Goal: Task Accomplishment & Management: Complete application form

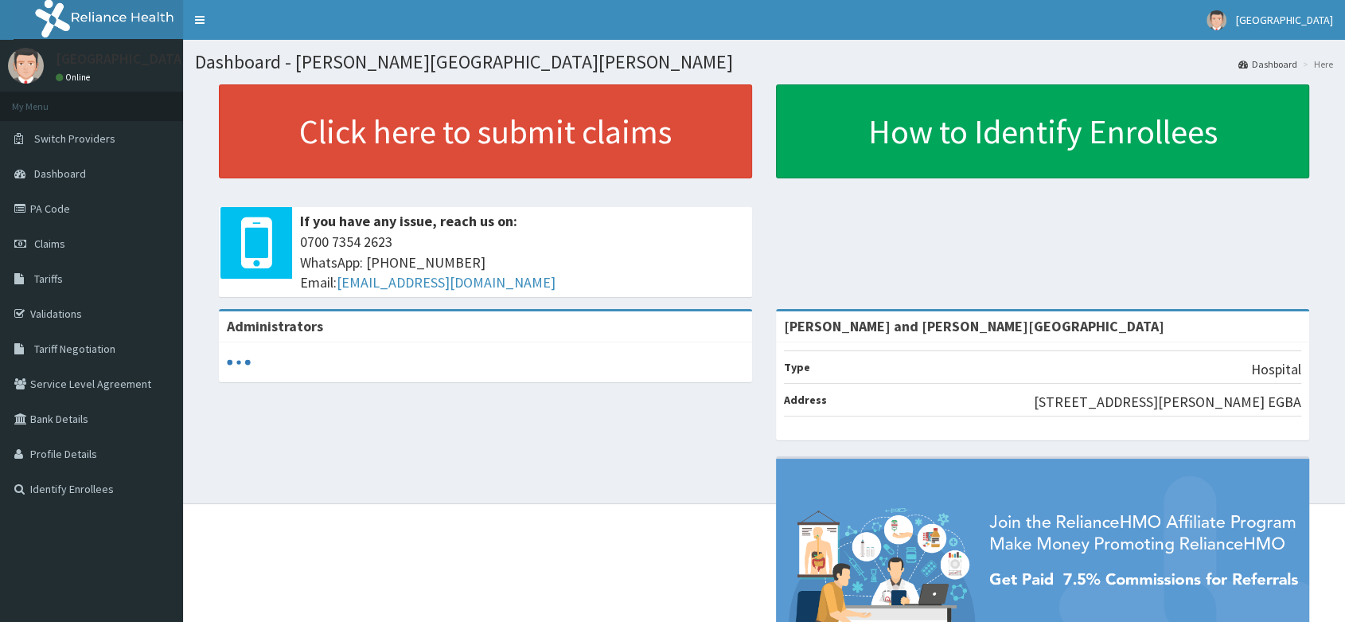
click at [64, 243] on link "Claims" at bounding box center [91, 243] width 183 height 35
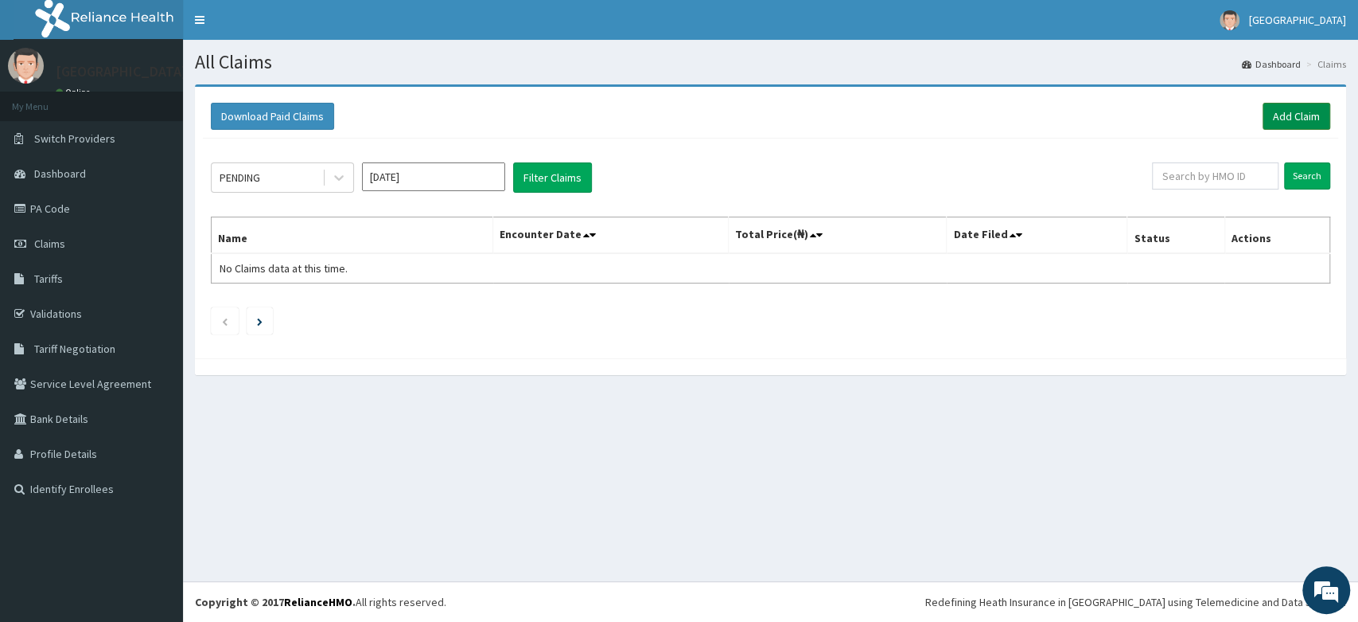
click at [1290, 107] on link "Add Claim" at bounding box center [1297, 116] width 68 height 27
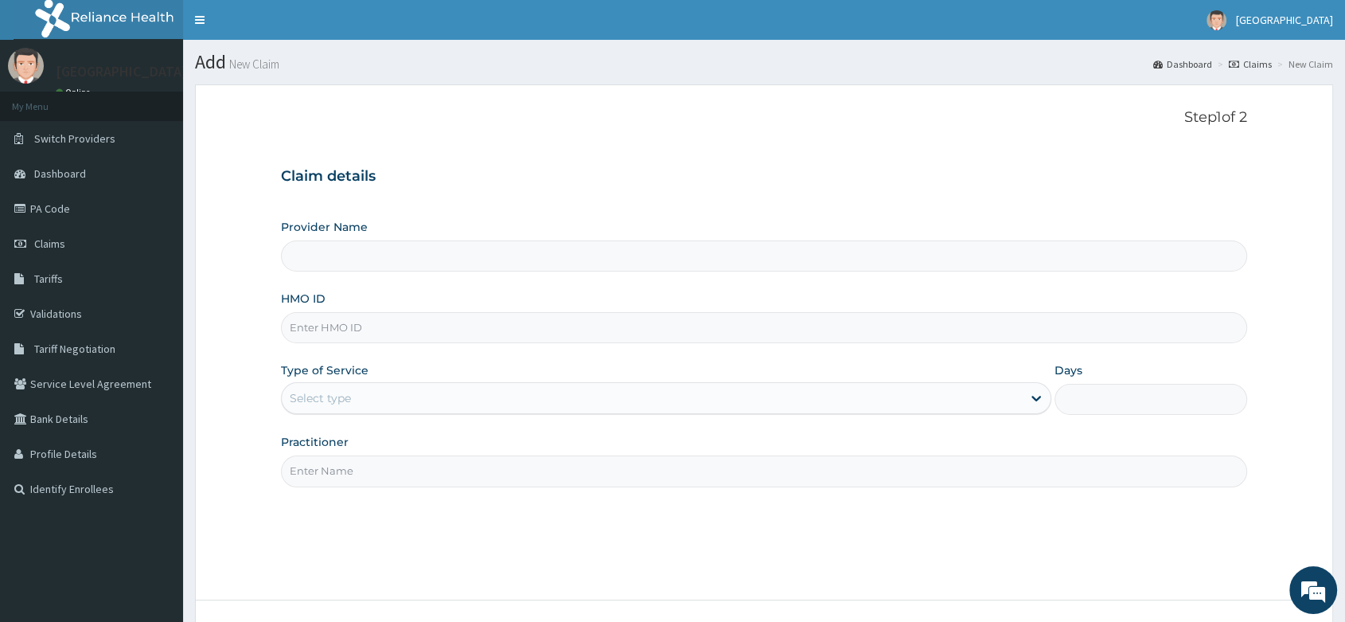
type input "[PERSON_NAME] and [PERSON_NAME][GEOGRAPHIC_DATA]"
paste input "TLF/10071/B"
type input "TLF/10071/B"
click at [325, 405] on div "Select type" at bounding box center [320, 398] width 61 height 16
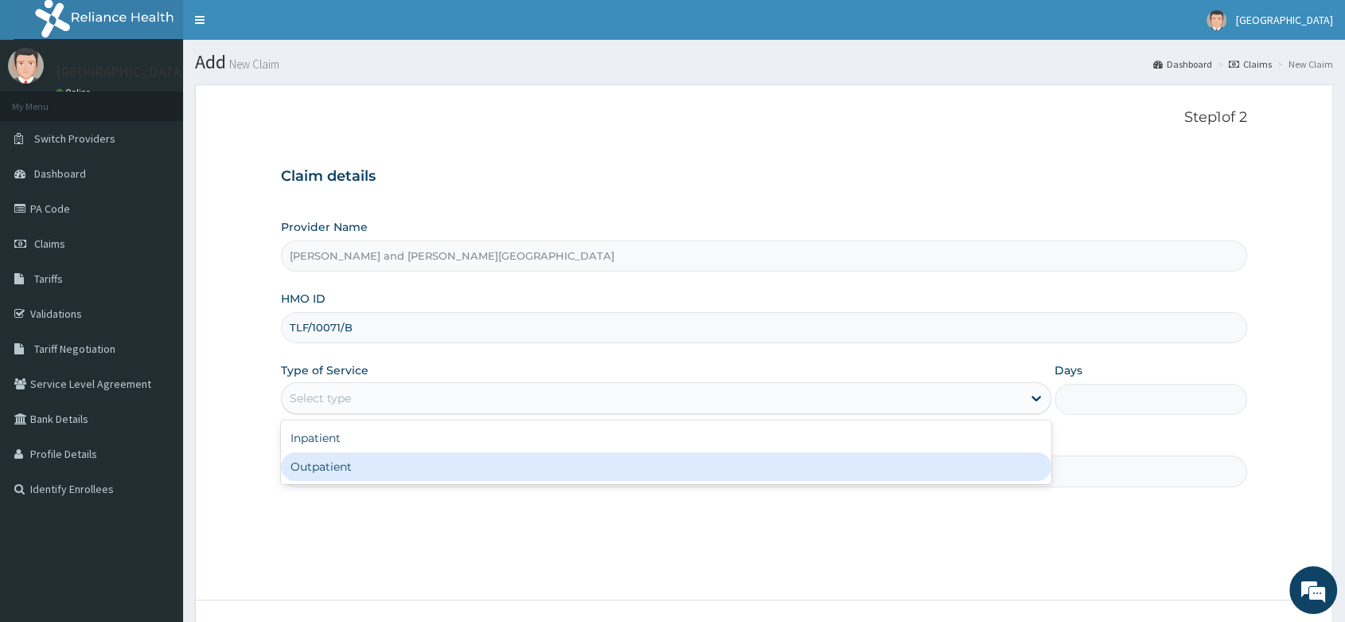
click at [306, 474] on div "Outpatient" at bounding box center [666, 466] width 770 height 29
type input "1"
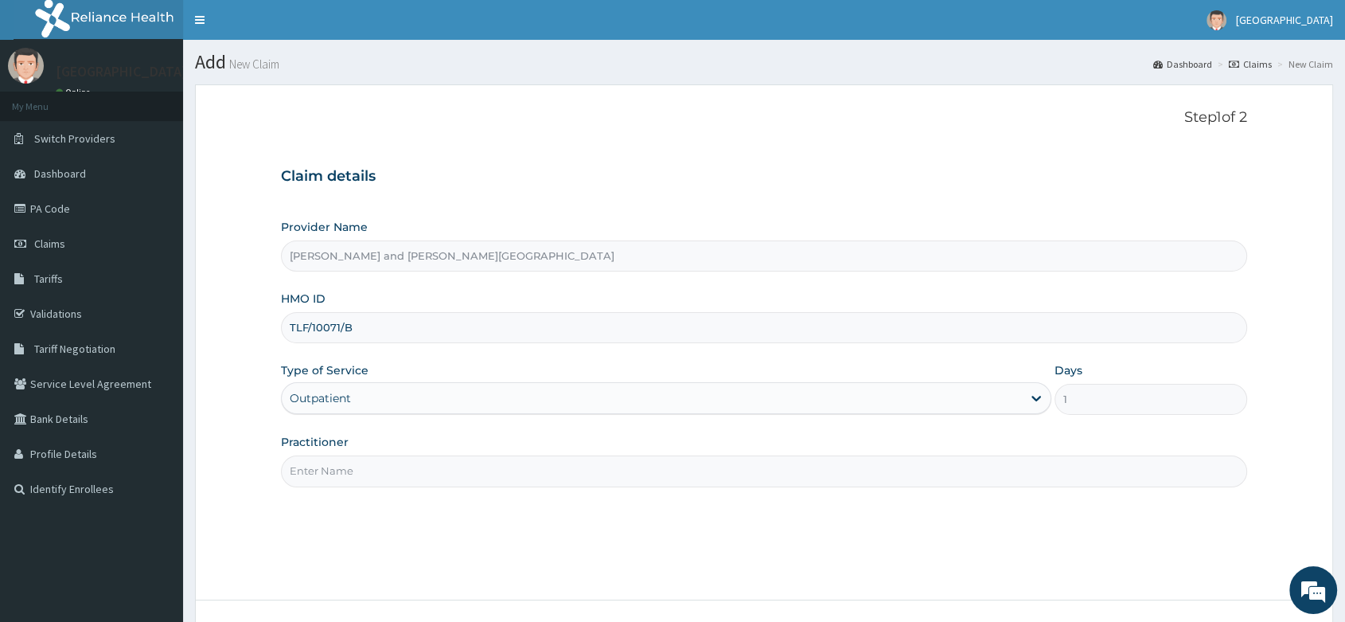
click at [345, 469] on input "Practitioner" at bounding box center [764, 470] width 966 height 31
type input "DR BIFOM MELWIN"
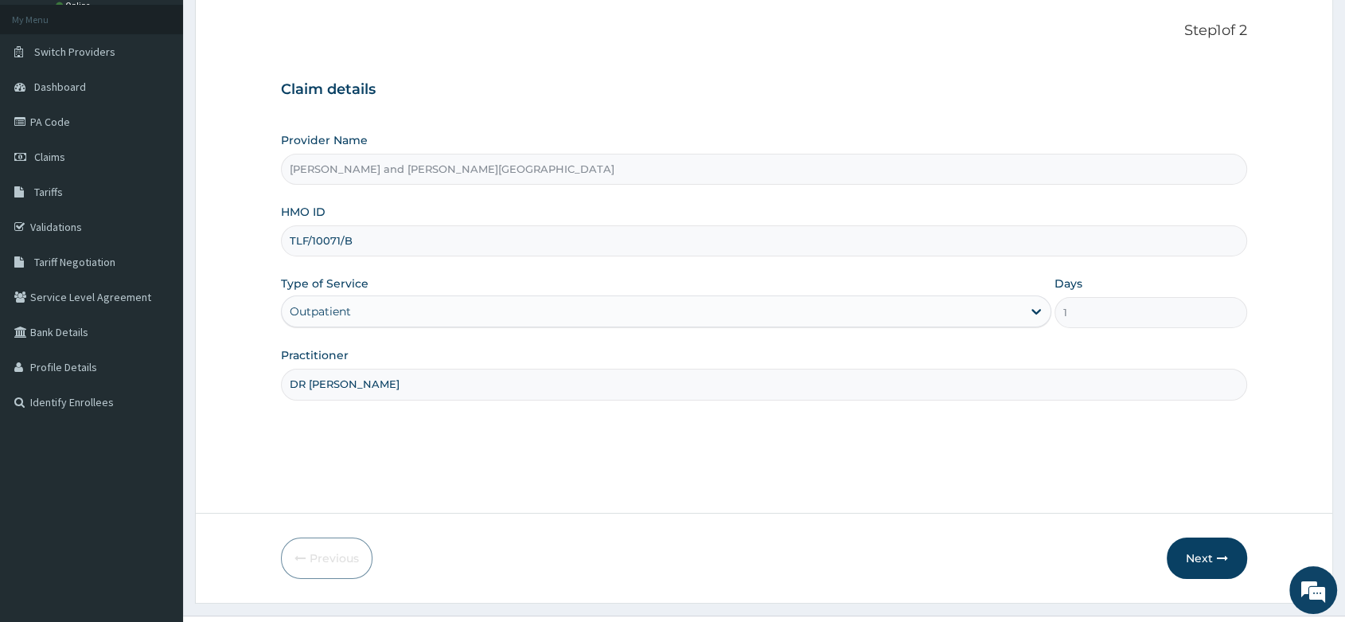
scroll to position [121, 0]
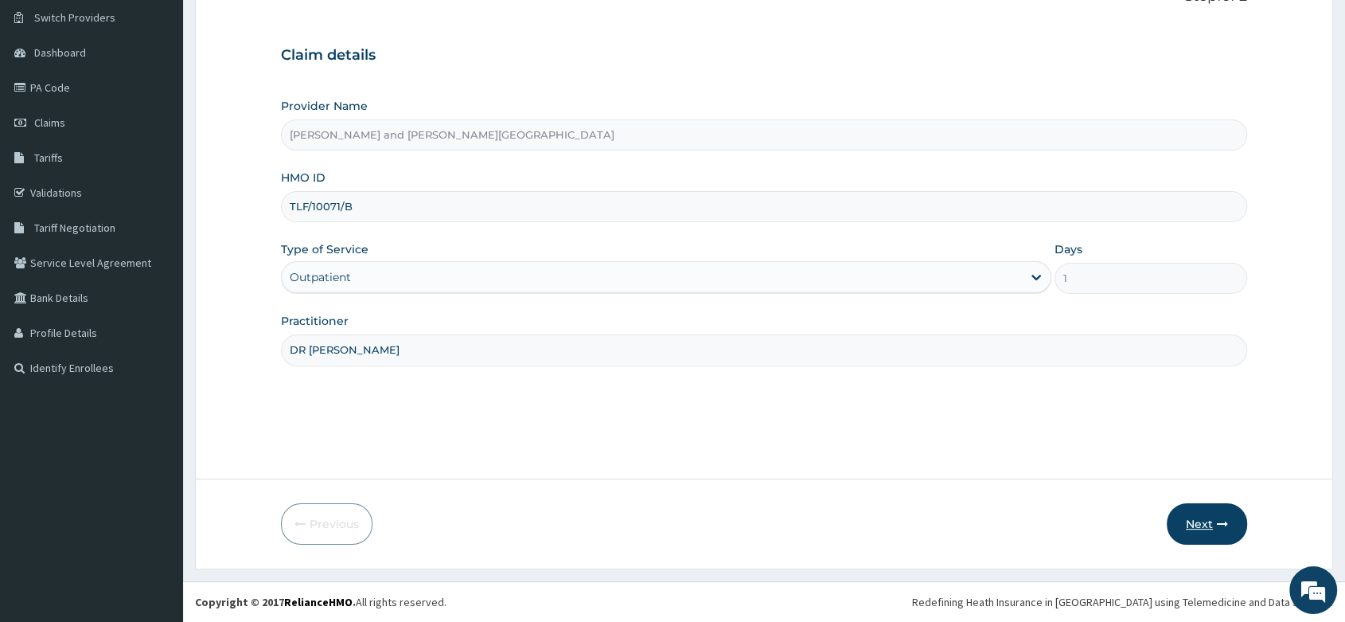
click at [1209, 520] on button "Next" at bounding box center [1207, 523] width 80 height 41
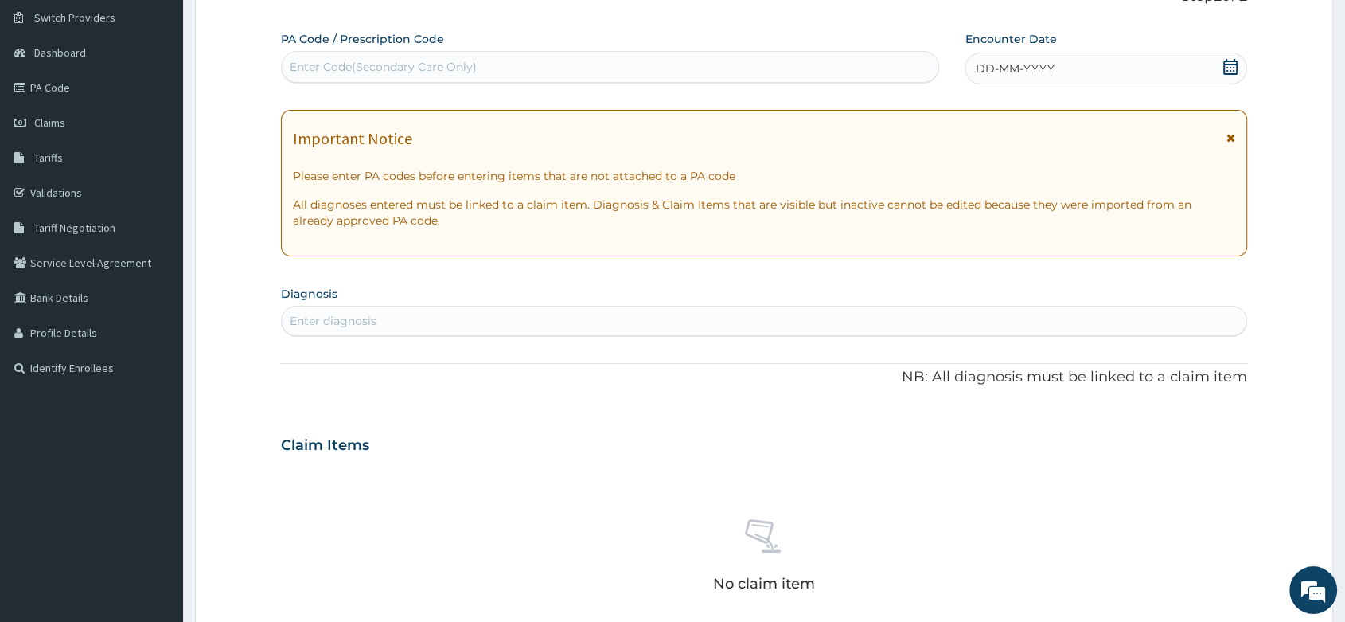
click at [1227, 61] on icon at bounding box center [1230, 67] width 14 height 16
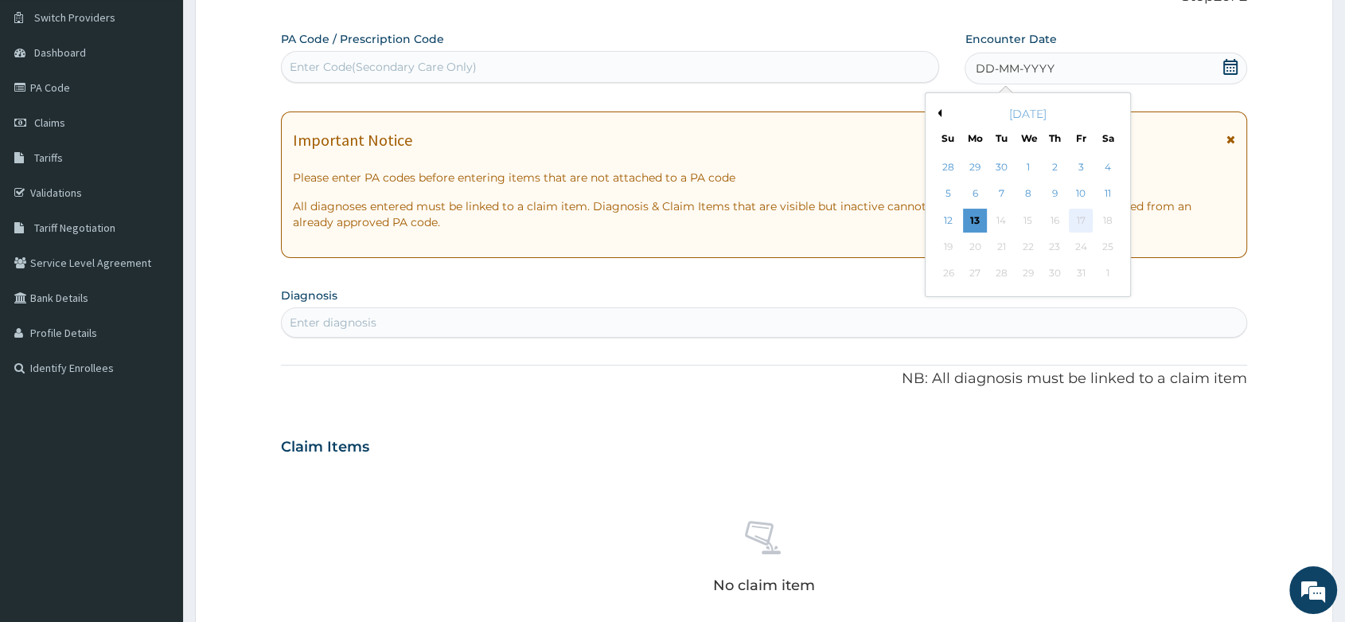
scroll to position [0, 0]
click at [979, 209] on div "13" at bounding box center [975, 221] width 24 height 24
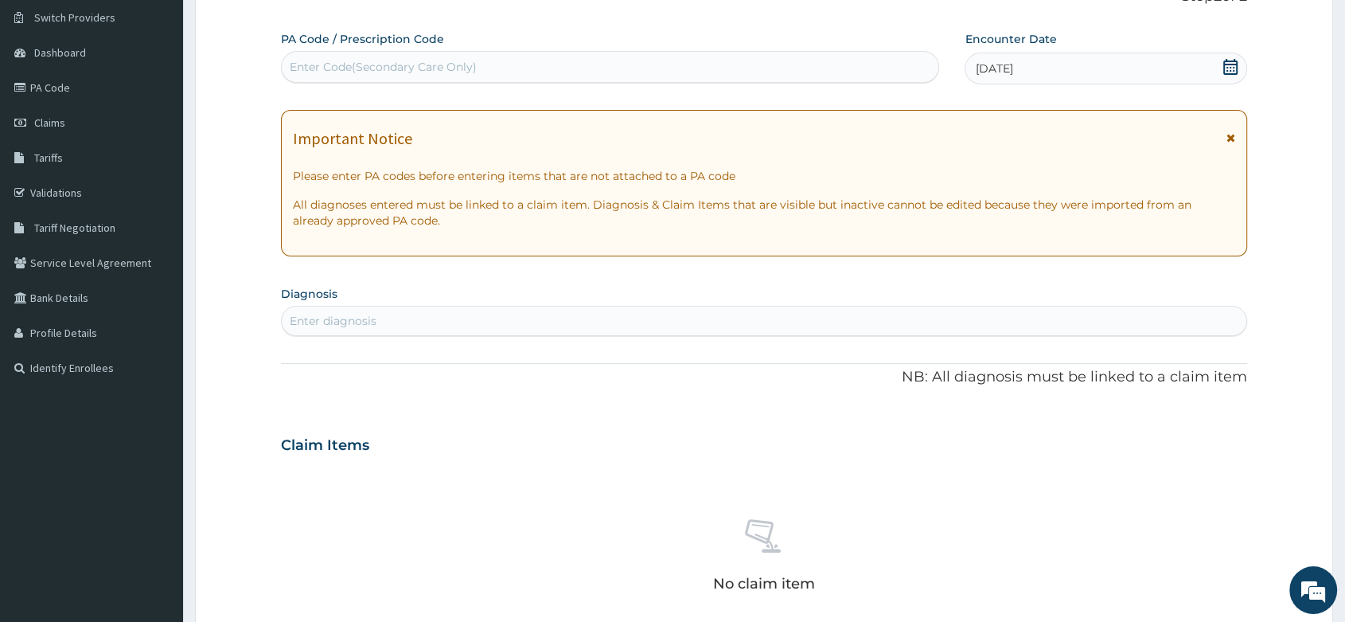
click at [360, 306] on div "Enter diagnosis" at bounding box center [764, 321] width 966 height 30
type input "u"
type input "RESPIRATORY"
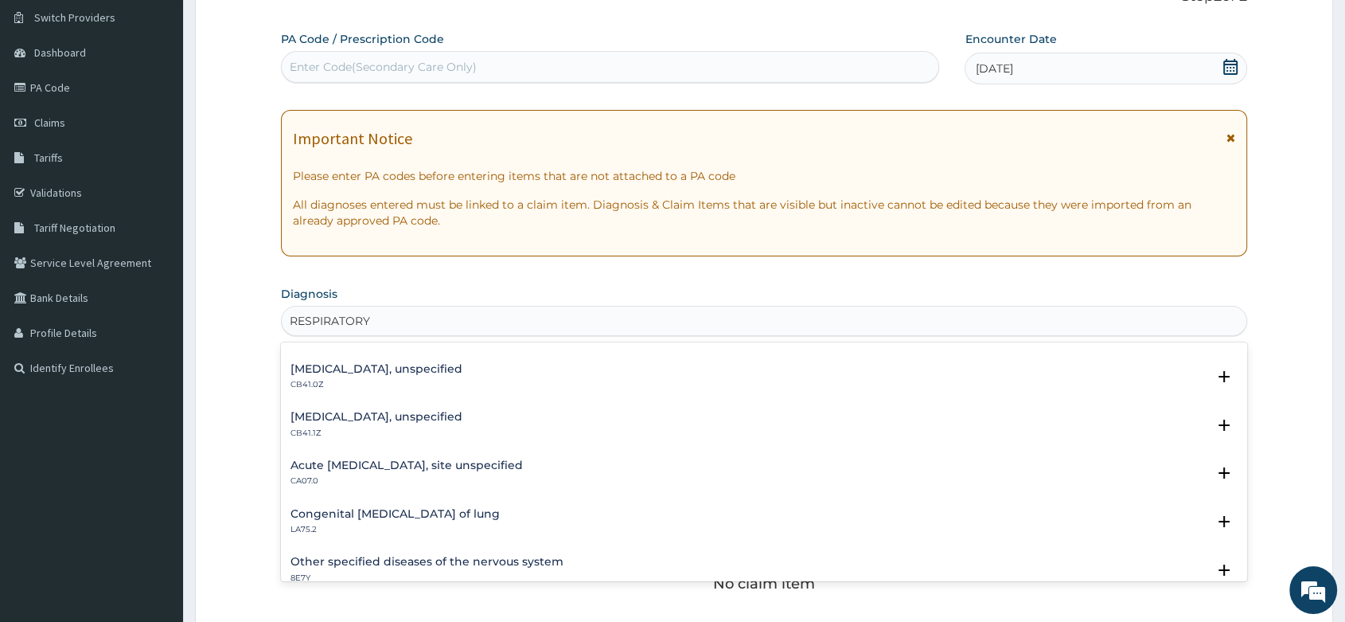
scroll to position [442, 0]
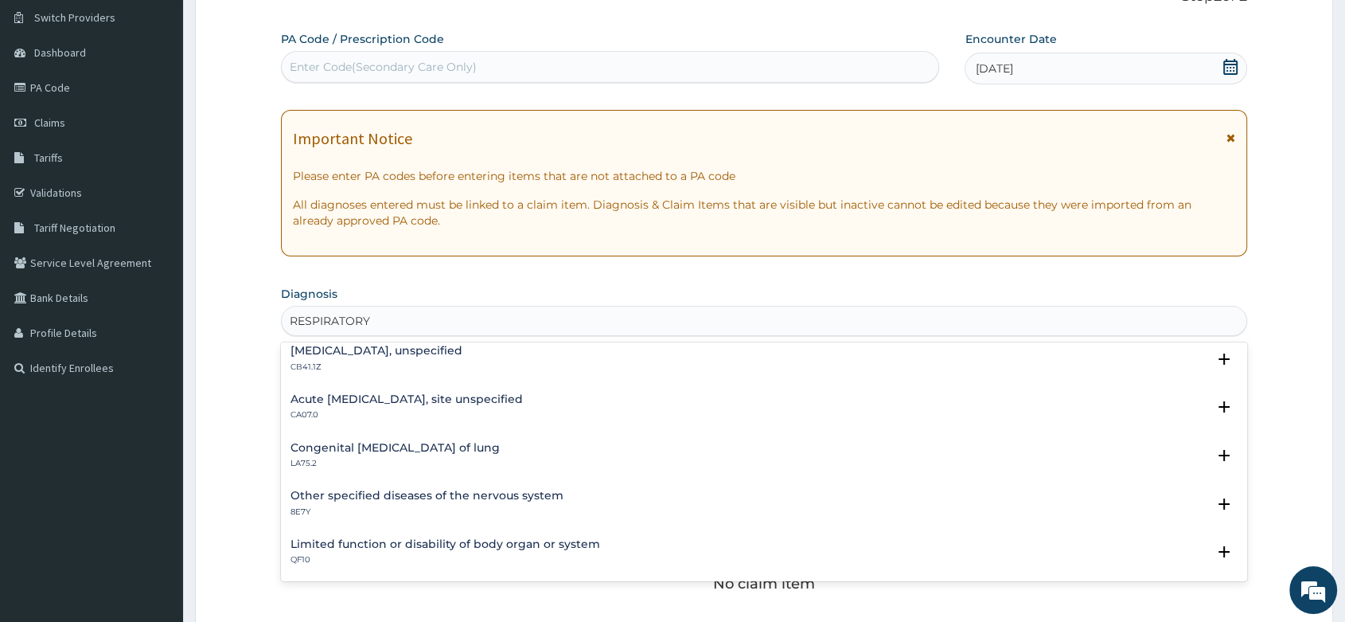
click at [466, 399] on h4 "Acute upper respiratory infection, site unspecified" at bounding box center [406, 399] width 232 height 12
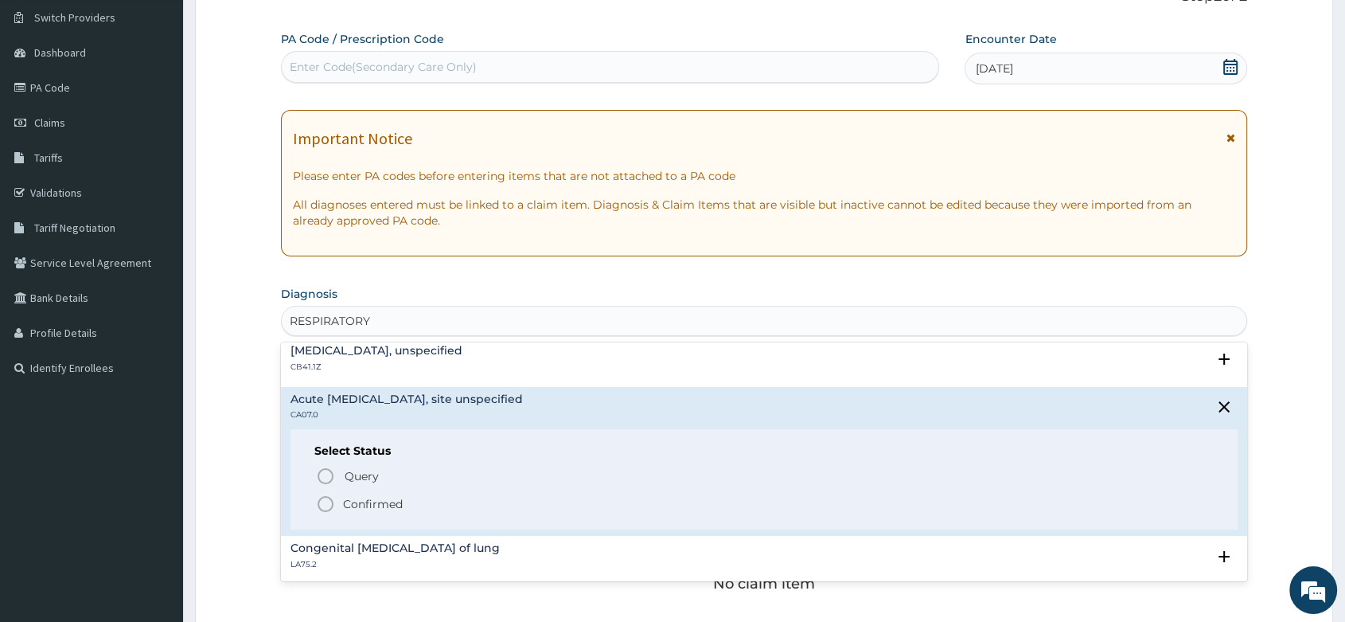
click at [327, 501] on icon "status option filled" at bounding box center [325, 503] width 19 height 19
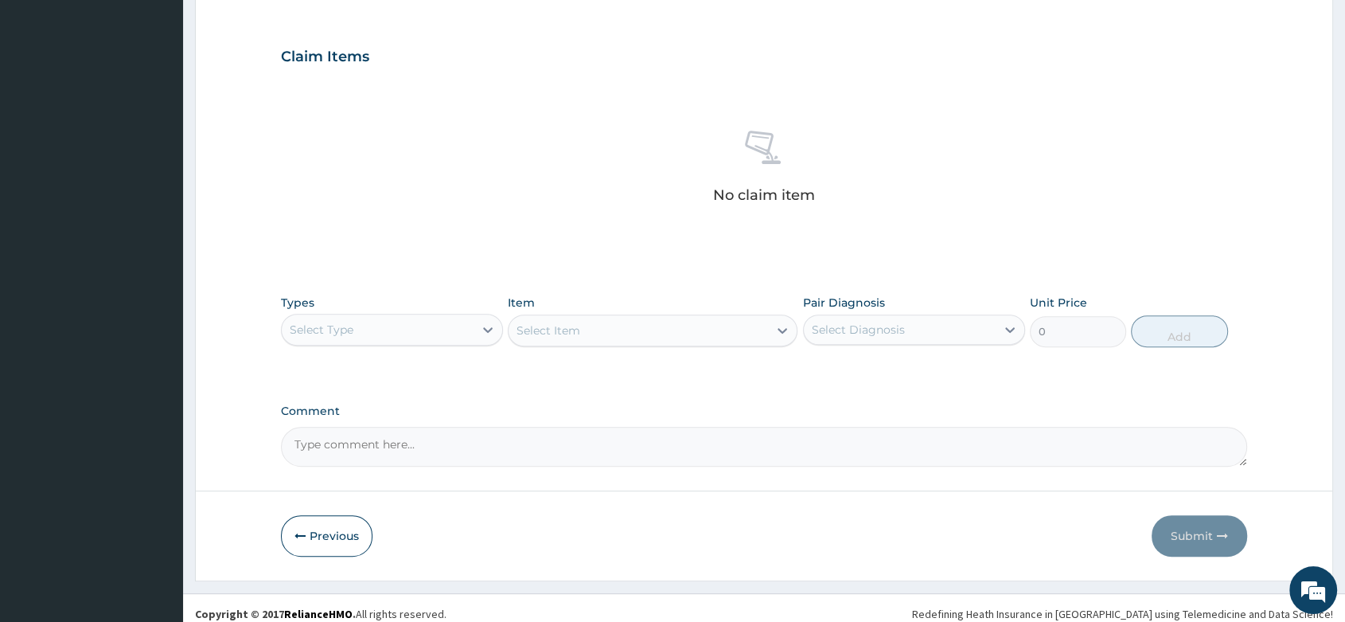
scroll to position [524, 0]
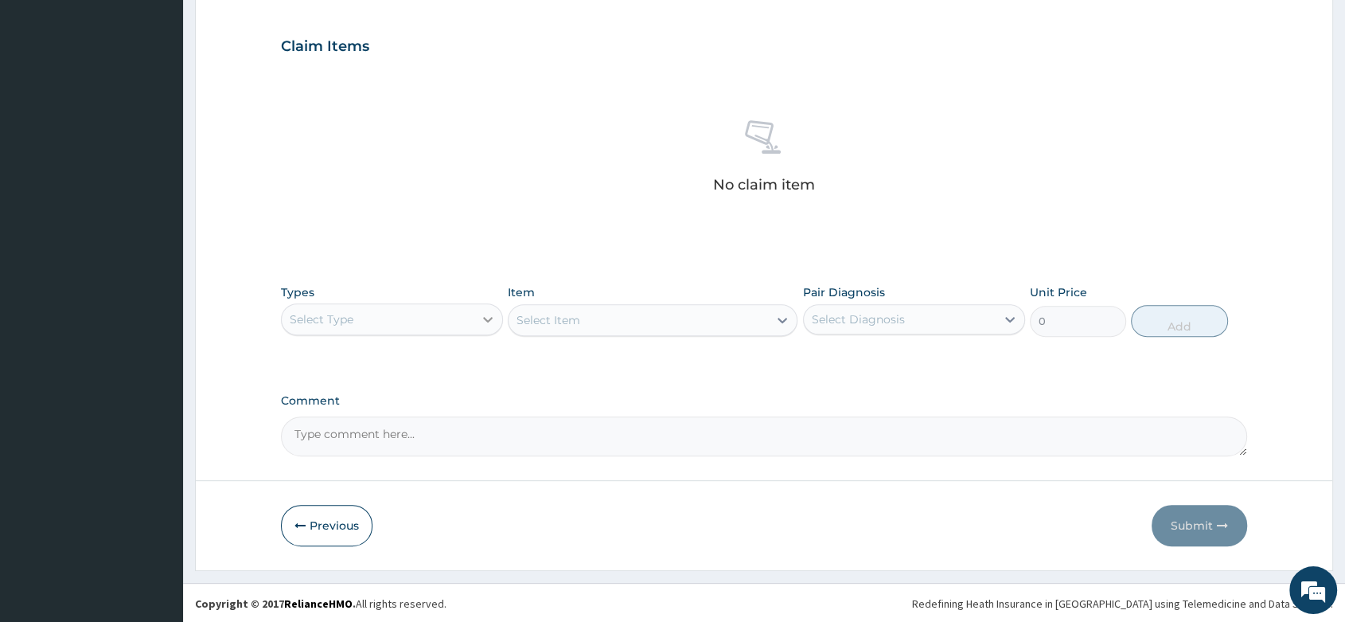
click at [481, 312] on icon at bounding box center [488, 319] width 16 height 16
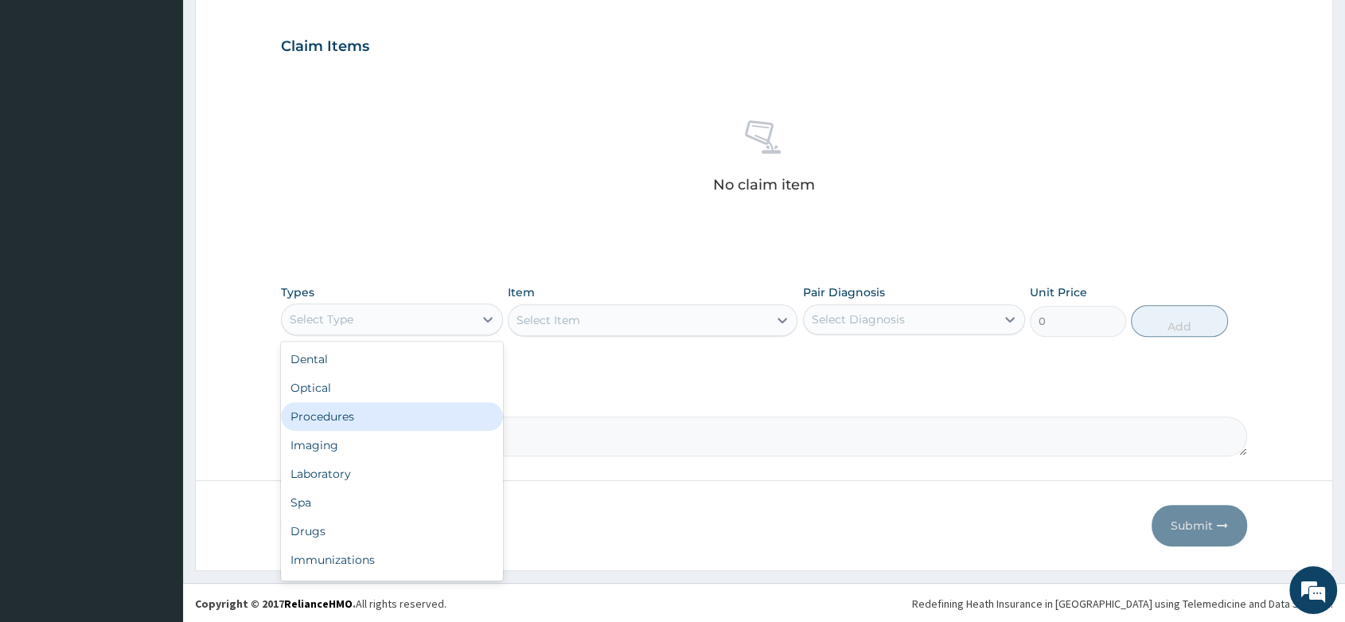
click at [361, 412] on div "Procedures" at bounding box center [392, 416] width 222 height 29
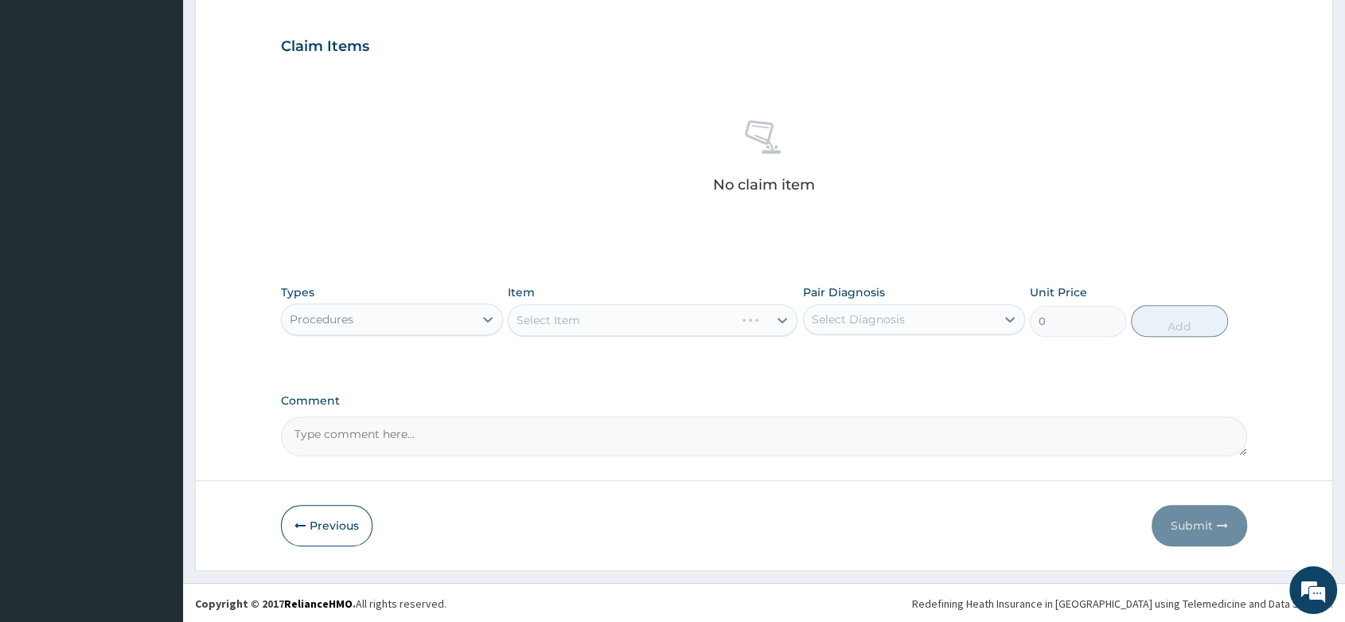
click at [544, 335] on div "Types option Procedures, selected. Select is focused ,type to refine list, pres…" at bounding box center [764, 310] width 966 height 68
click at [559, 318] on div "Select Item" at bounding box center [653, 320] width 290 height 32
click at [579, 317] on div "Select Item" at bounding box center [653, 320] width 290 height 32
click at [595, 315] on div "Select Item" at bounding box center [653, 320] width 290 height 32
click at [568, 323] on div "Select Item" at bounding box center [653, 320] width 290 height 32
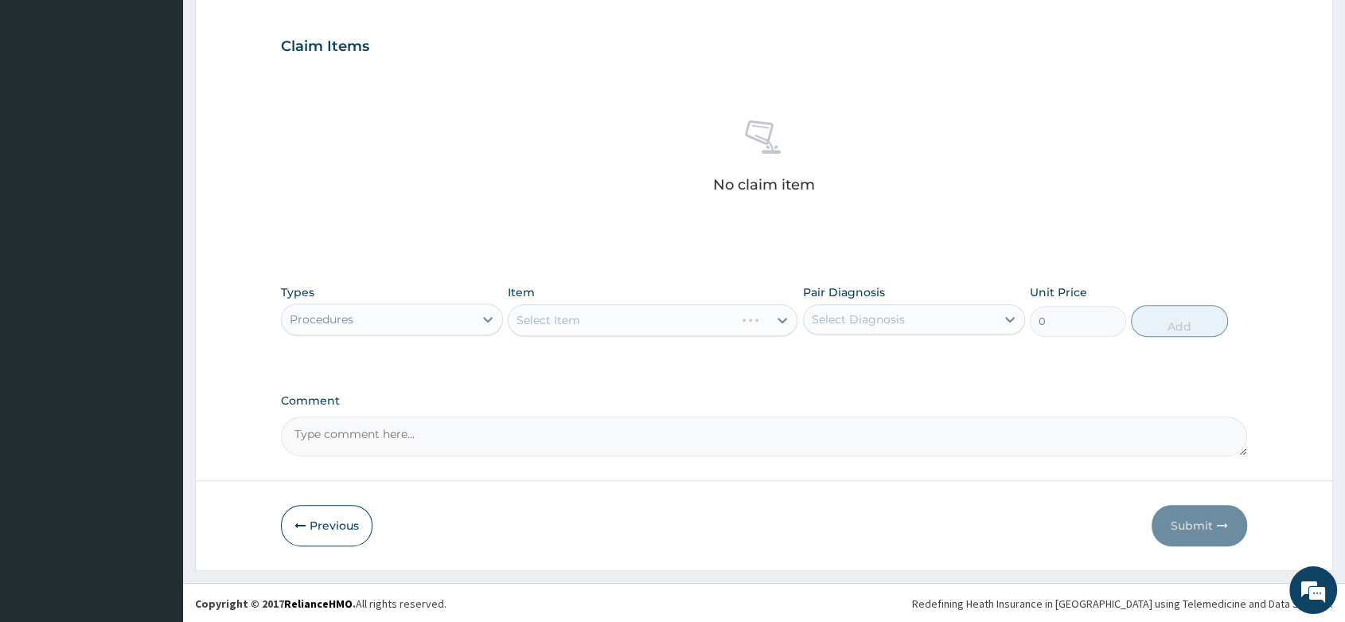
click at [586, 309] on div "Select Item" at bounding box center [653, 320] width 290 height 32
click at [590, 310] on div "Select Item" at bounding box center [653, 320] width 290 height 32
click at [583, 318] on div "Select Item" at bounding box center [653, 320] width 290 height 32
click at [682, 315] on div "Select Item" at bounding box center [653, 320] width 290 height 32
click at [614, 326] on div "Select Item" at bounding box center [638, 319] width 259 height 25
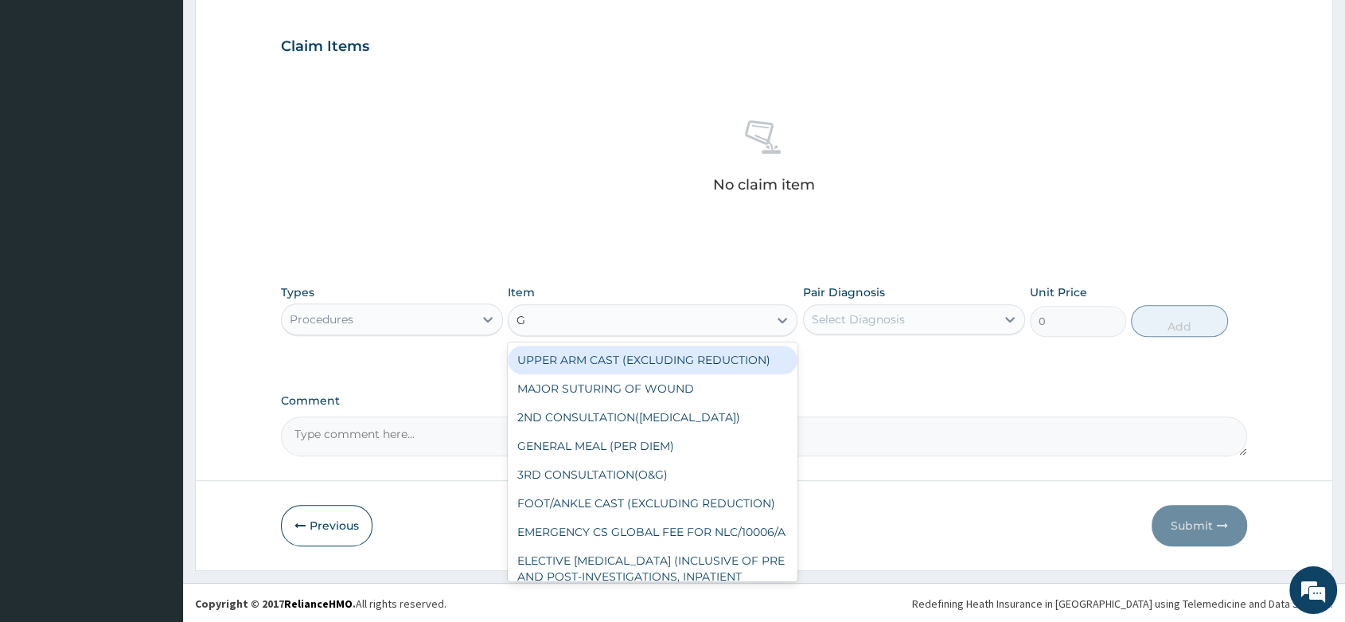
type input "GP"
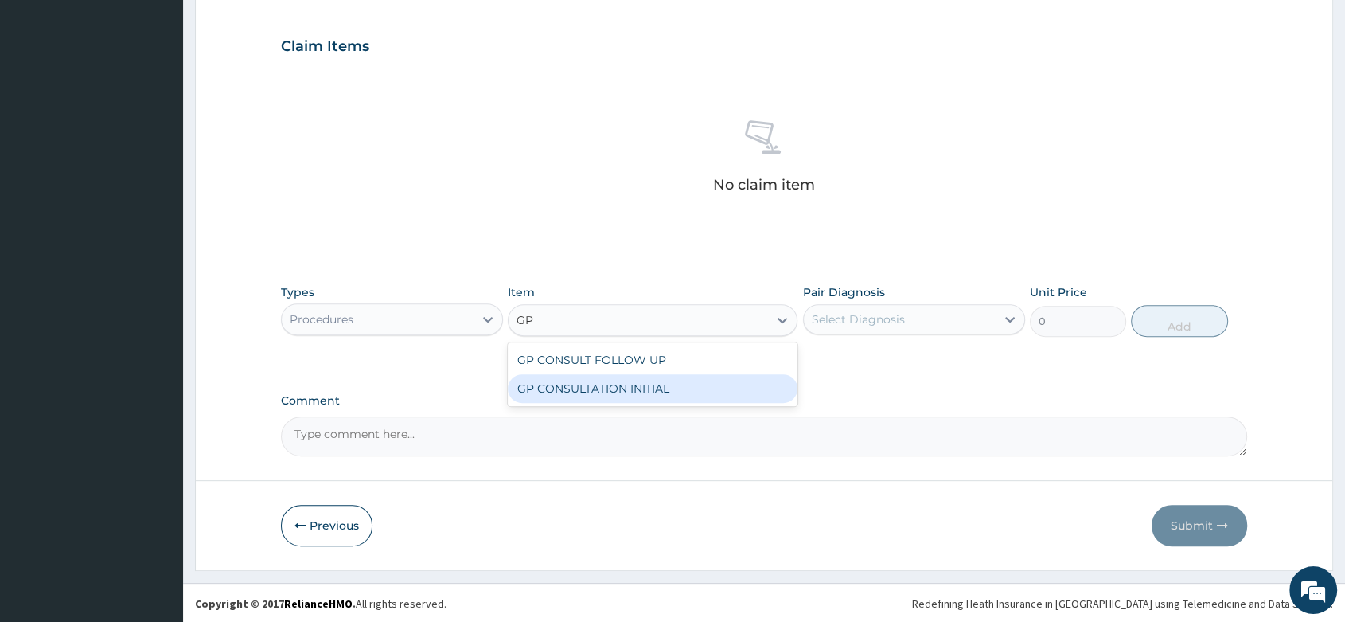
click at [675, 387] on div "GP CONSULTATION INITIAL" at bounding box center [653, 388] width 290 height 29
type input "2000"
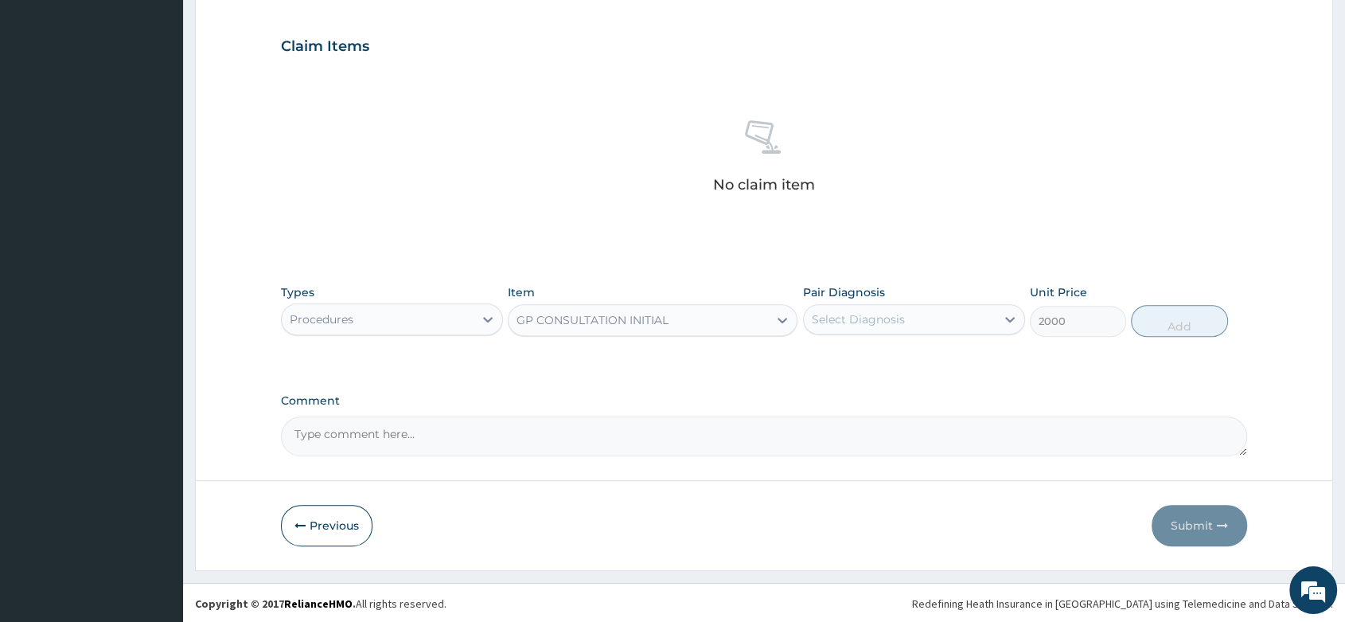
click at [862, 314] on div "Select Diagnosis" at bounding box center [858, 319] width 93 height 16
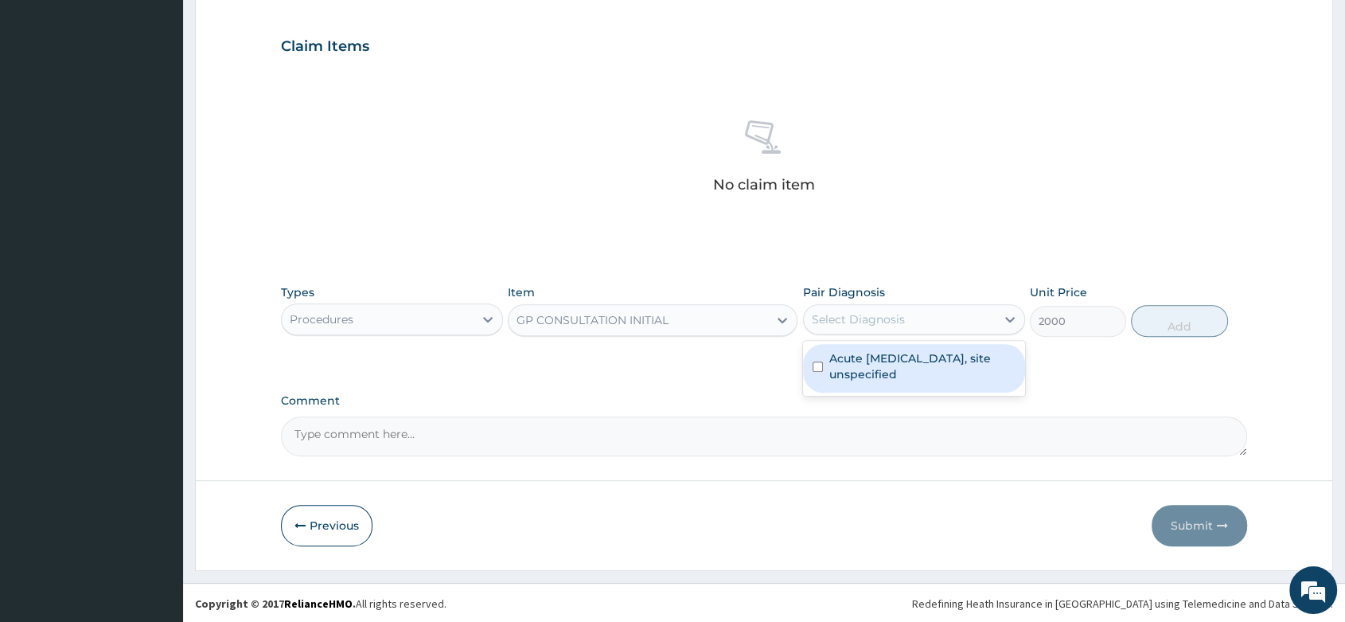
click at [882, 353] on label "Acute upper respiratory infection, site unspecified" at bounding box center [922, 366] width 186 height 32
checkbox input "true"
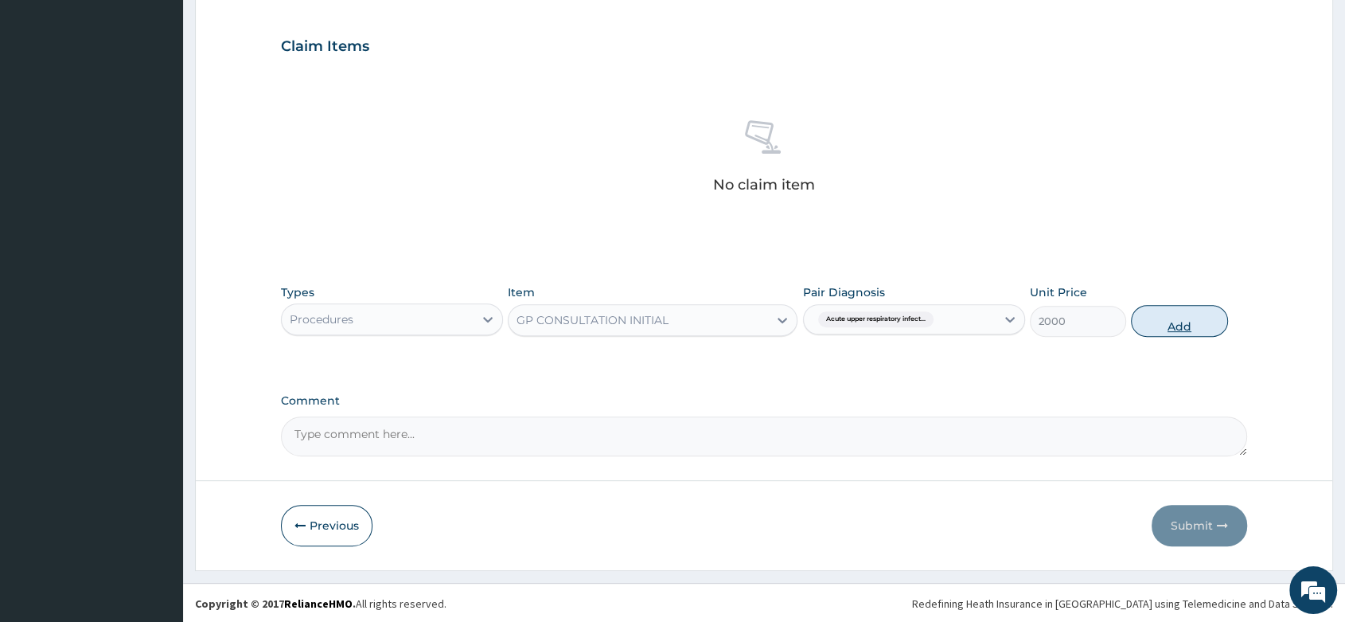
click at [1202, 323] on button "Add" at bounding box center [1179, 321] width 96 height 32
type input "0"
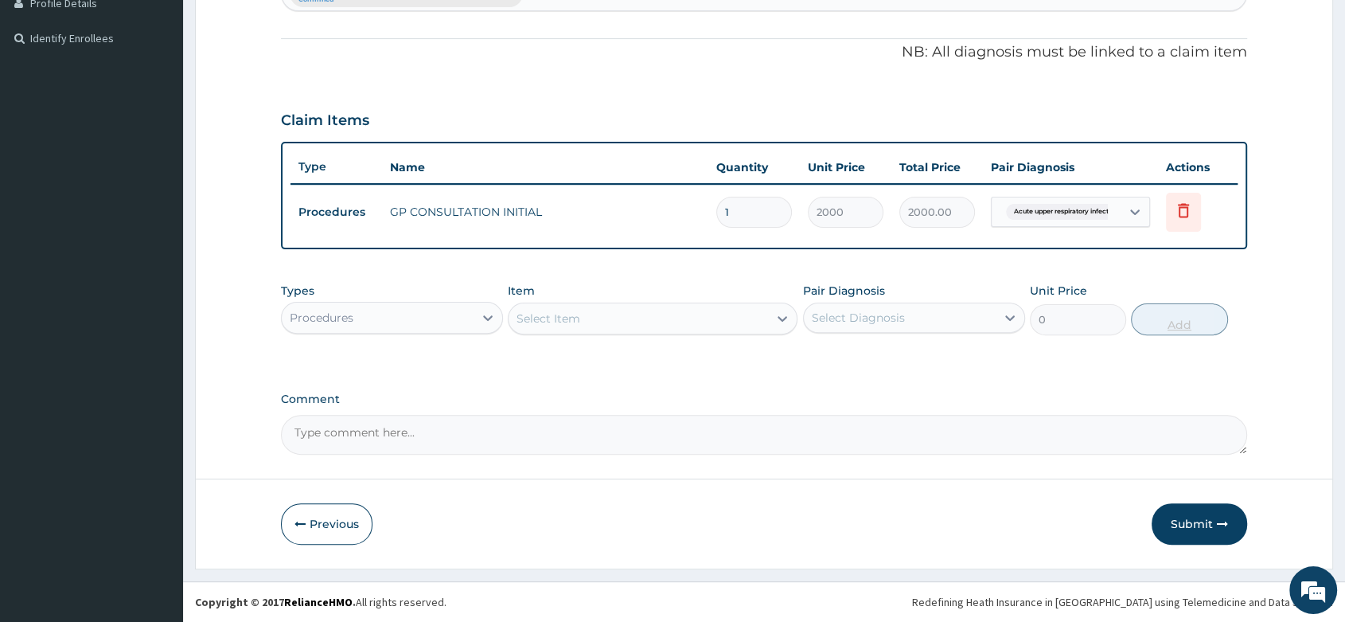
scroll to position [449, 0]
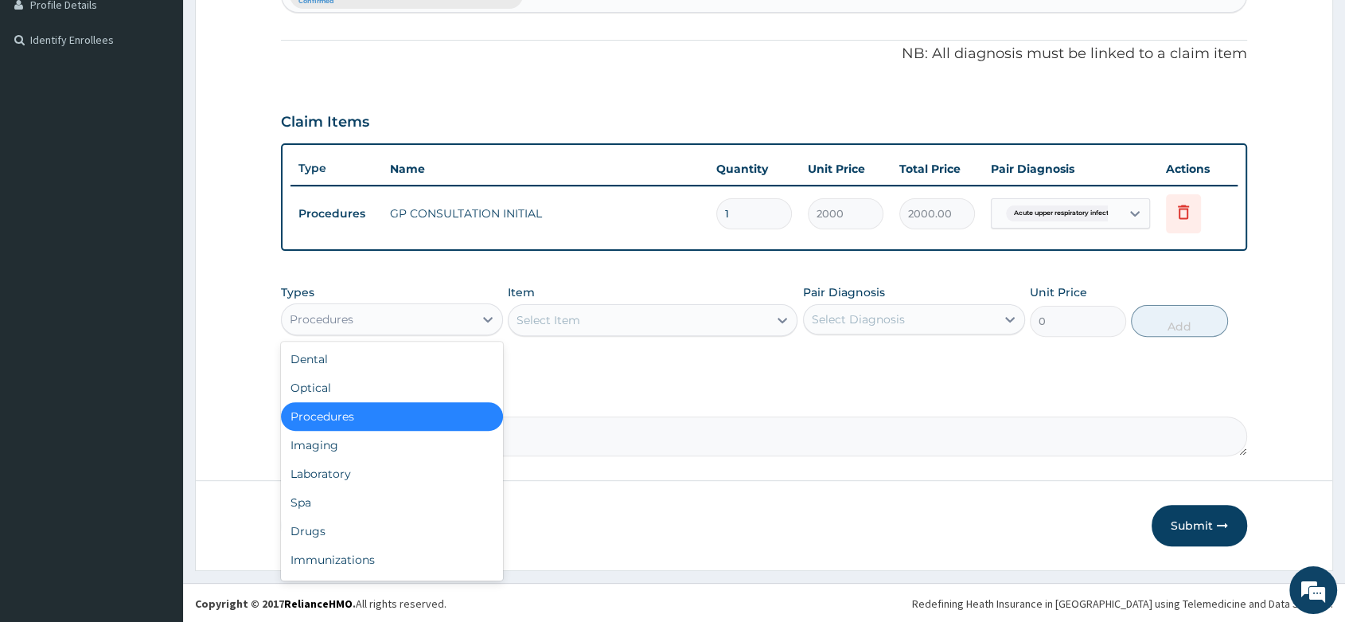
drag, startPoint x: 470, startPoint y: 317, endPoint x: 384, endPoint y: 384, distance: 109.4
click at [466, 322] on div "Procedures" at bounding box center [378, 318] width 192 height 25
click at [333, 474] on div "Laboratory" at bounding box center [392, 473] width 222 height 29
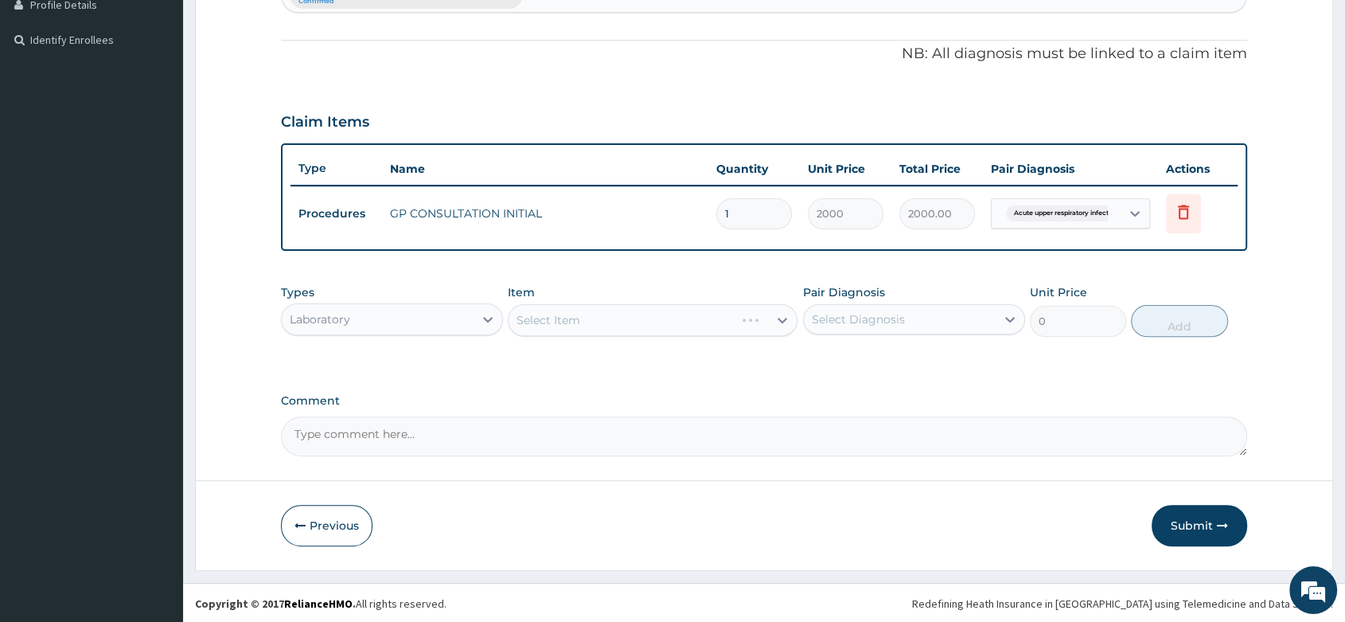
click at [388, 306] on div "Laboratory" at bounding box center [378, 318] width 192 height 25
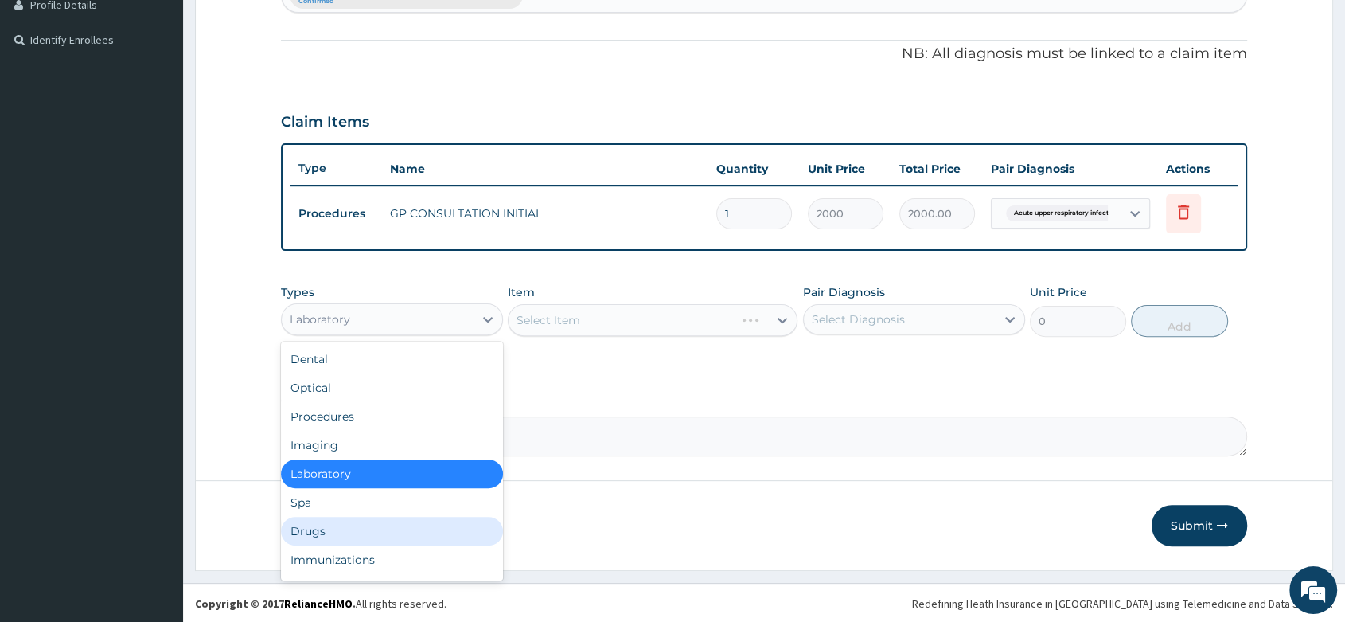
click at [321, 528] on div "Drugs" at bounding box center [392, 530] width 222 height 29
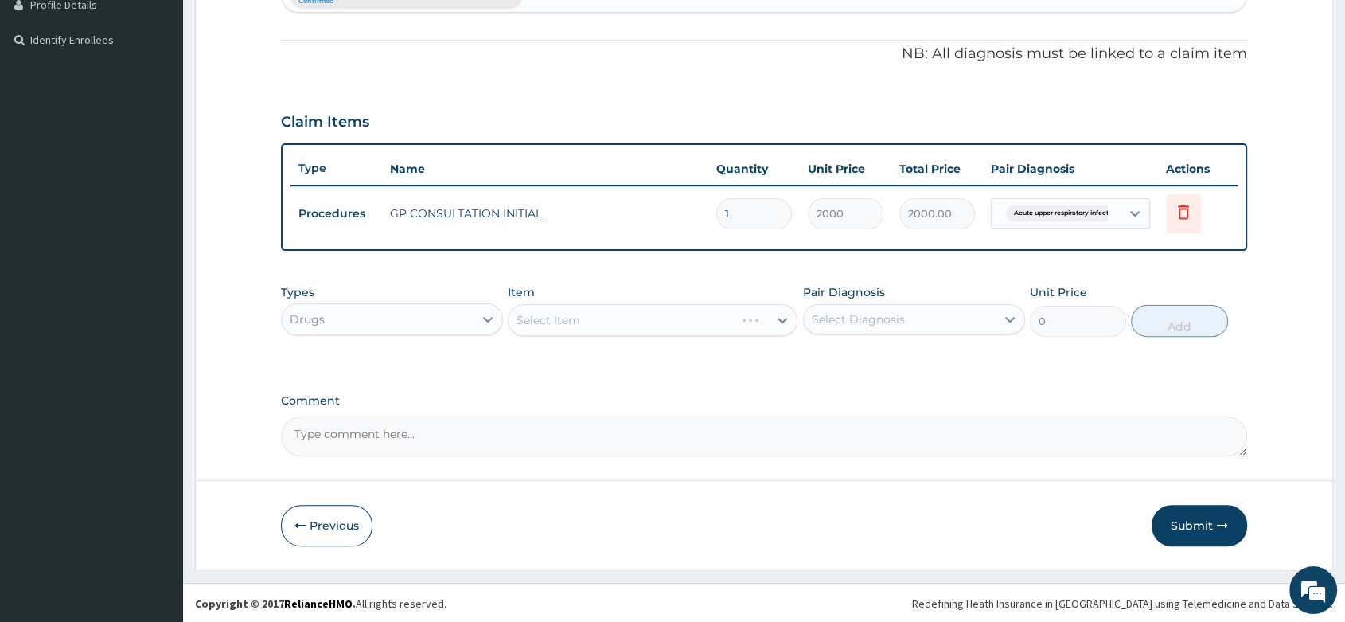
click at [536, 314] on div "Select Item" at bounding box center [548, 320] width 64 height 16
type input "AMOX"
click at [482, 320] on icon at bounding box center [488, 319] width 16 height 16
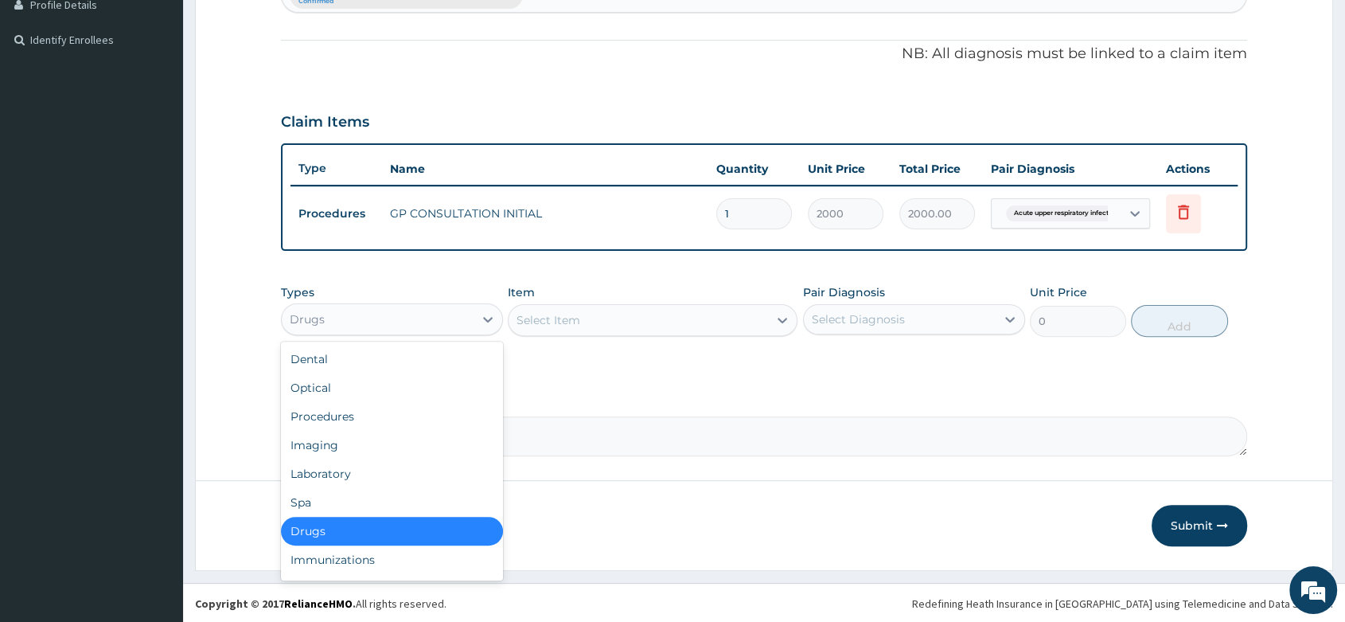
click at [310, 527] on div "Drugs" at bounding box center [392, 530] width 222 height 29
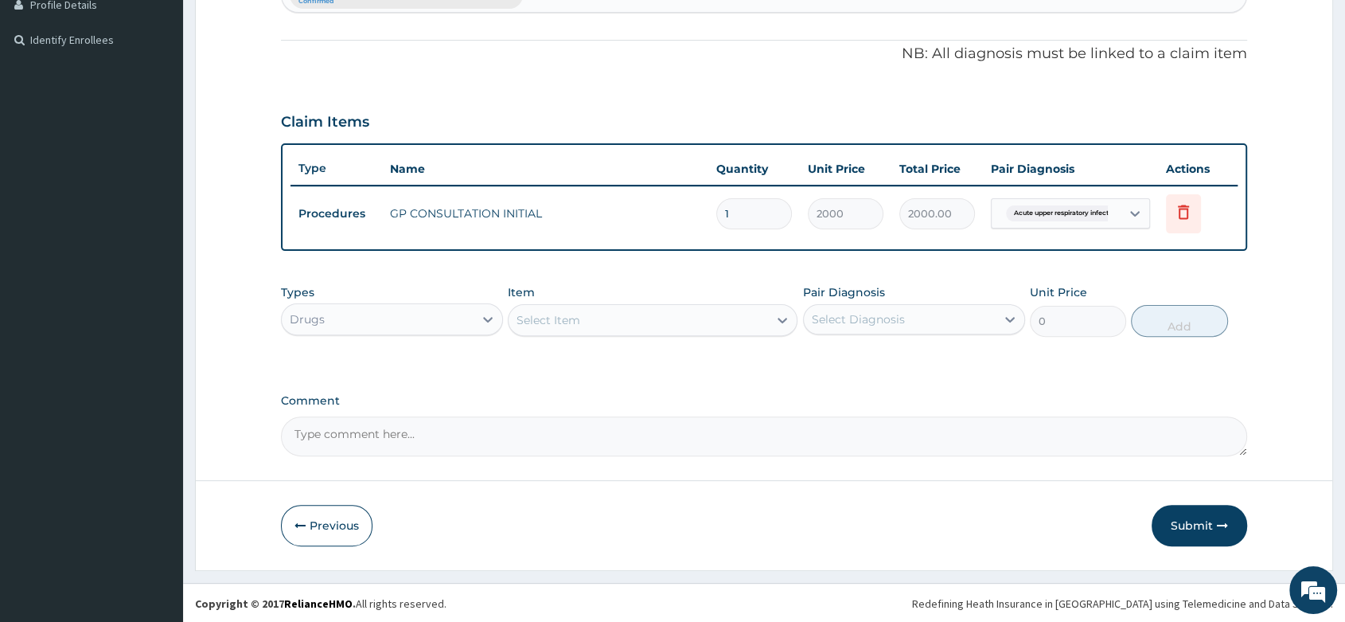
drag, startPoint x: 573, startPoint y: 322, endPoint x: 576, endPoint y: 314, distance: 8.6
click at [576, 314] on div "Select Item" at bounding box center [548, 320] width 64 height 16
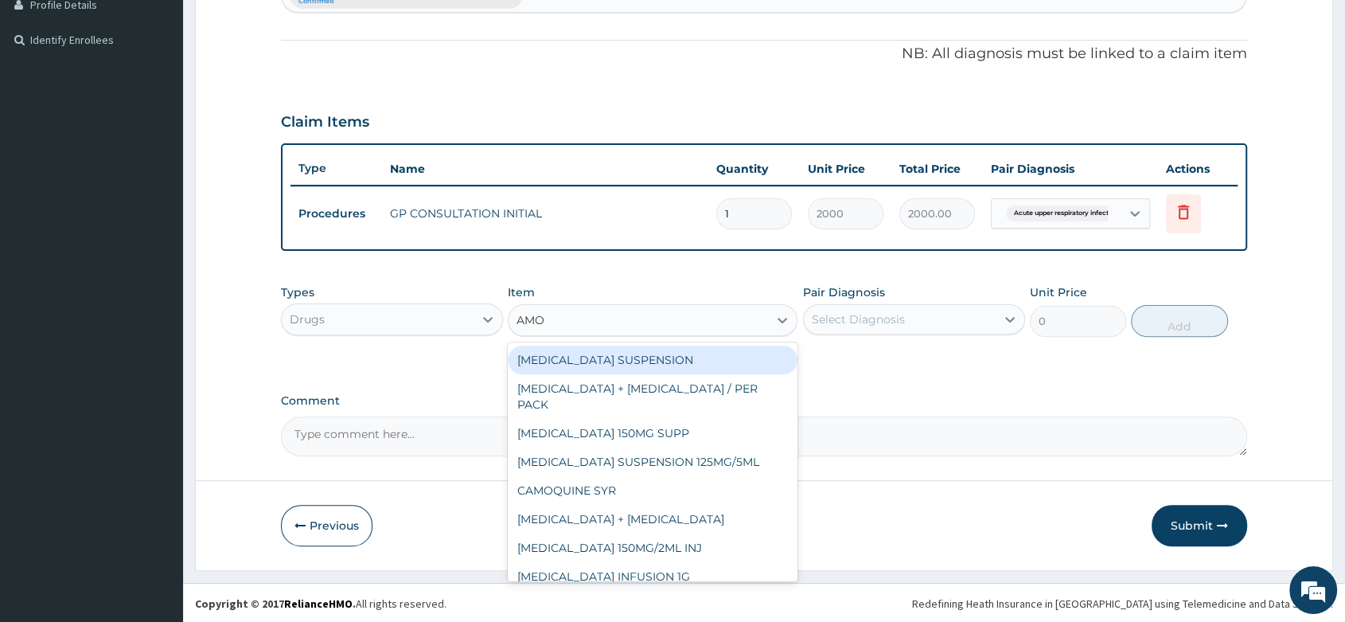
type input "AMOX"
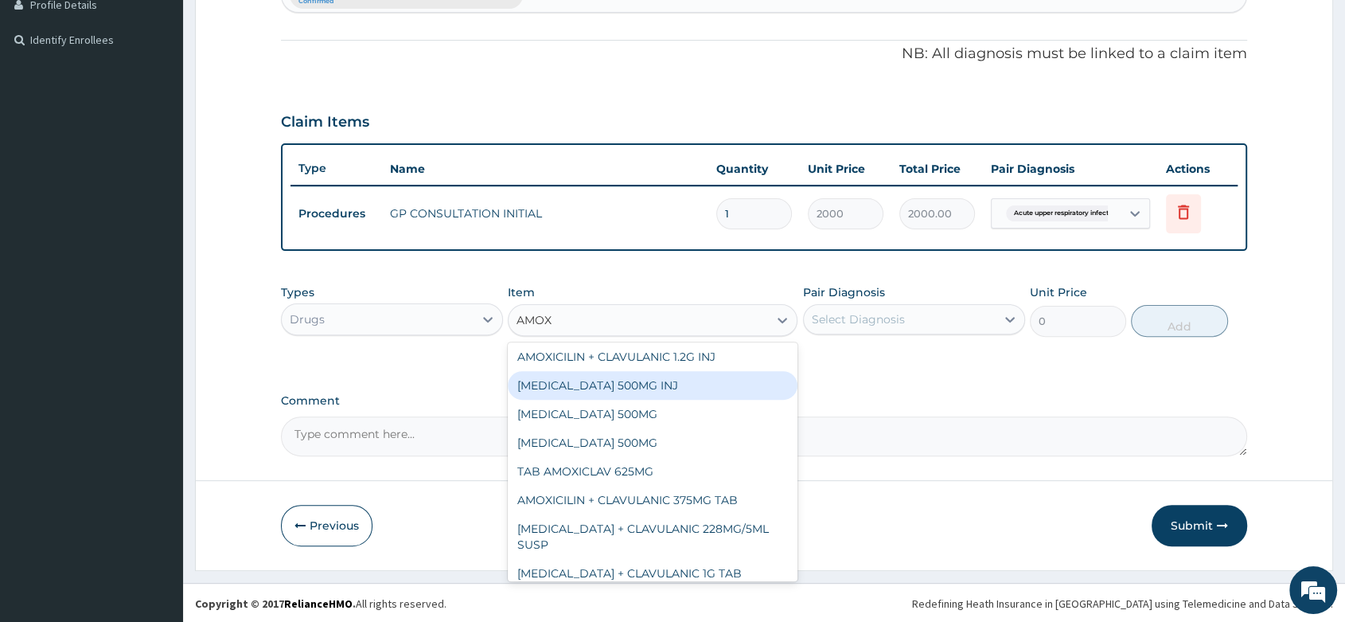
scroll to position [88, 0]
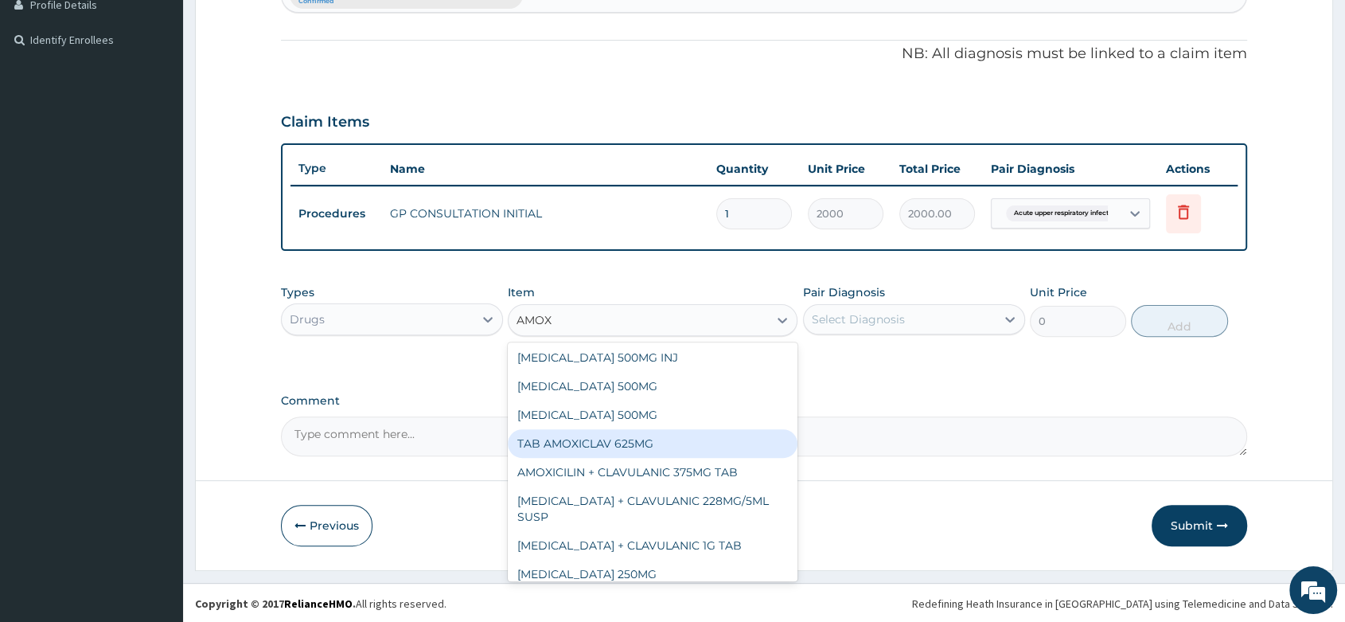
drag, startPoint x: 672, startPoint y: 446, endPoint x: 680, endPoint y: 436, distance: 12.4
click at [672, 443] on div "TAB AMOXICLAV 625MG" at bounding box center [653, 443] width 290 height 29
type input "260"
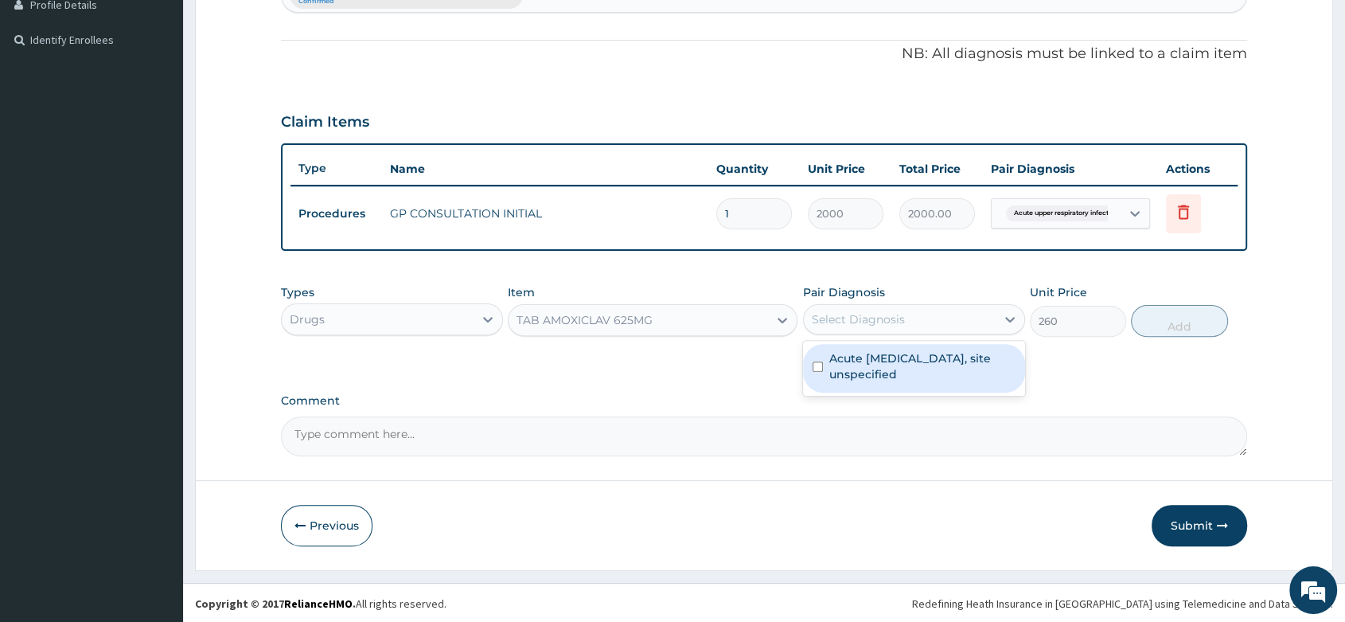
drag, startPoint x: 886, startPoint y: 318, endPoint x: 891, endPoint y: 344, distance: 25.9
click at [888, 319] on div "Select Diagnosis" at bounding box center [858, 319] width 93 height 16
click at [948, 350] on label "Acute upper respiratory infection, site unspecified" at bounding box center [922, 366] width 186 height 32
checkbox input "true"
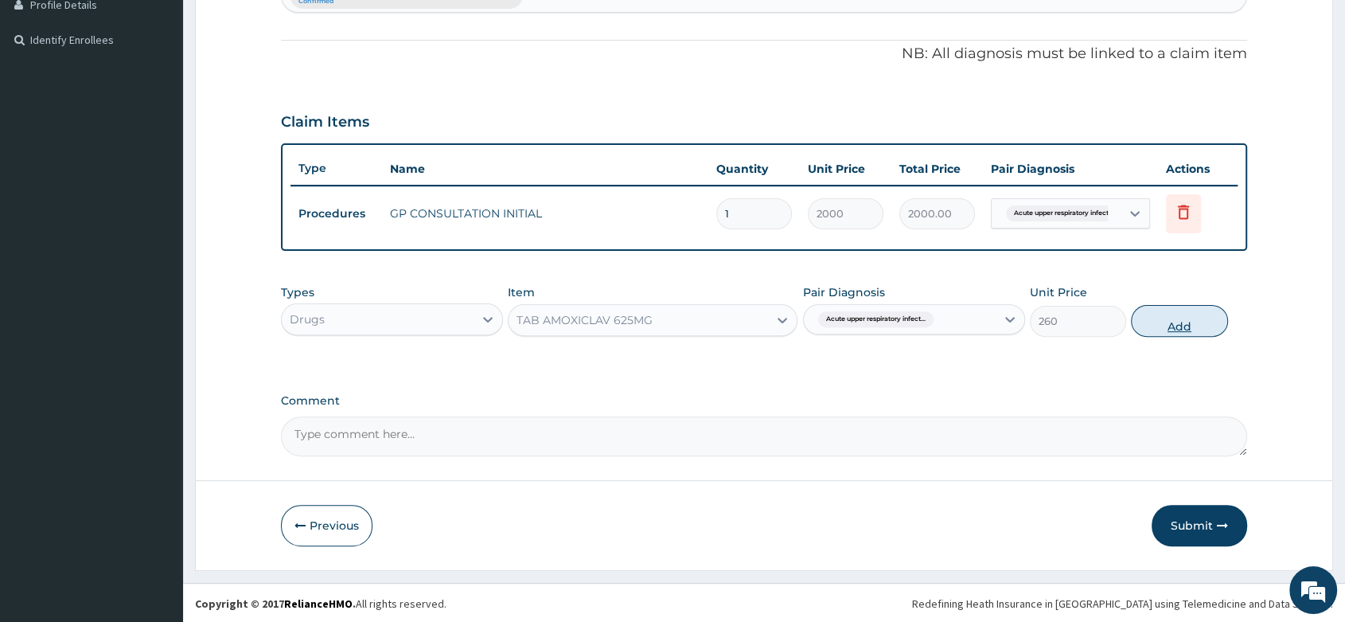
click at [1183, 328] on button "Add" at bounding box center [1179, 321] width 96 height 32
type input "0"
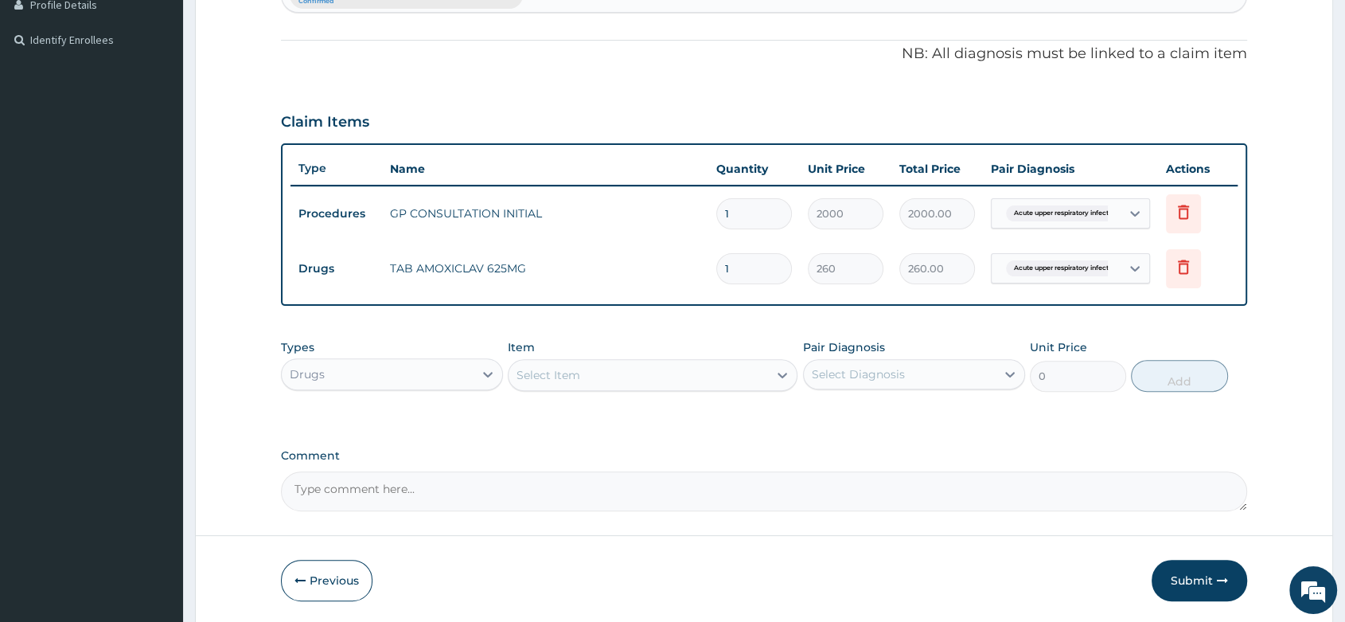
type input "14"
type input "3640.00"
type input "14"
click at [541, 378] on div "Select Item" at bounding box center [548, 375] width 64 height 16
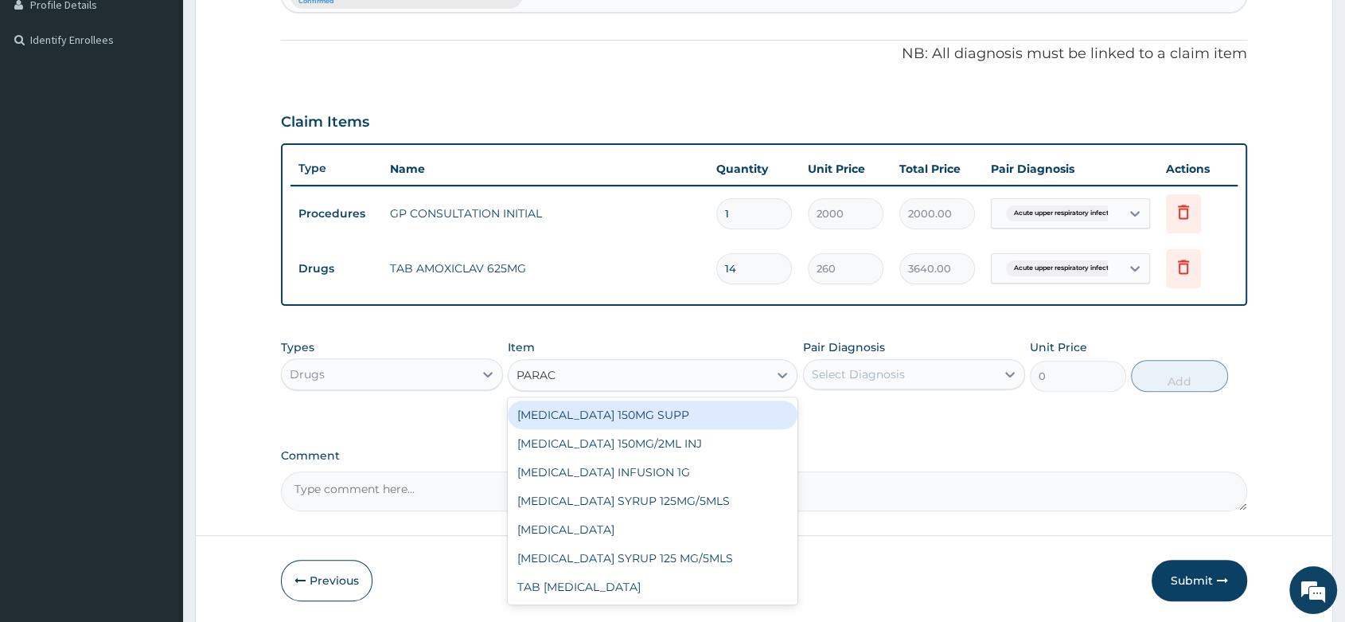
type input "PARACE"
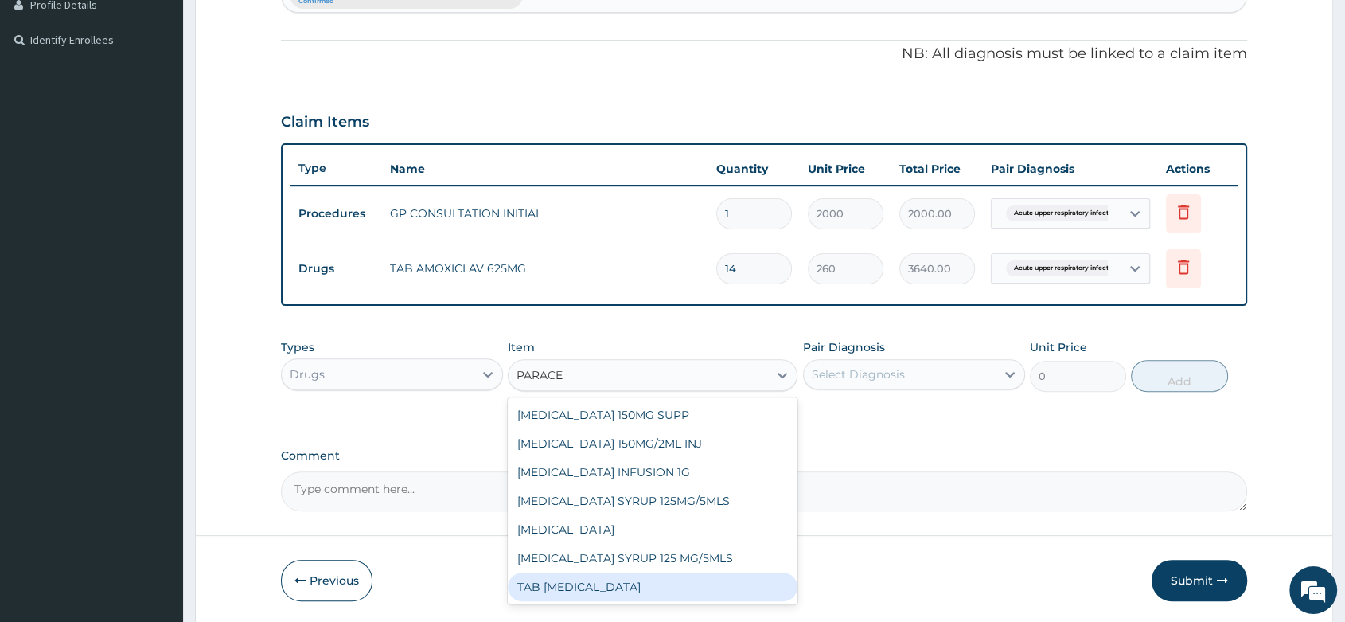
click at [626, 590] on div "TAB PARACETAMOL" at bounding box center [653, 586] width 290 height 29
type input "15"
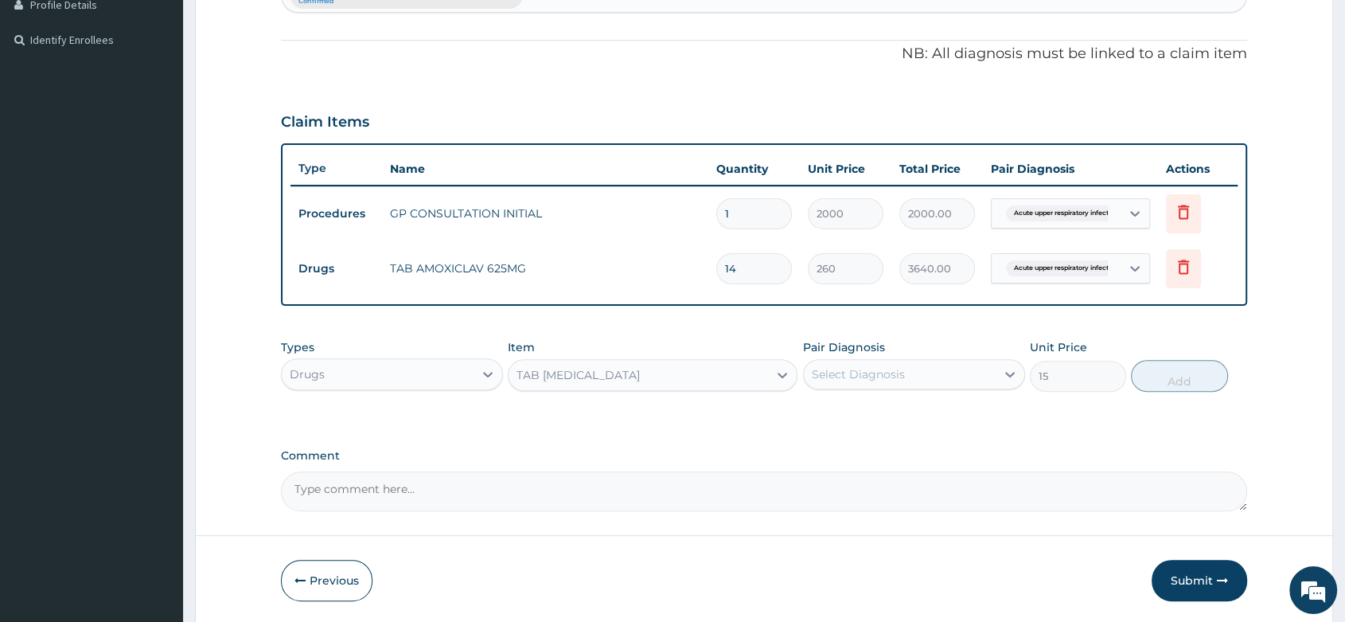
click at [911, 370] on div "Select Diagnosis" at bounding box center [900, 373] width 192 height 25
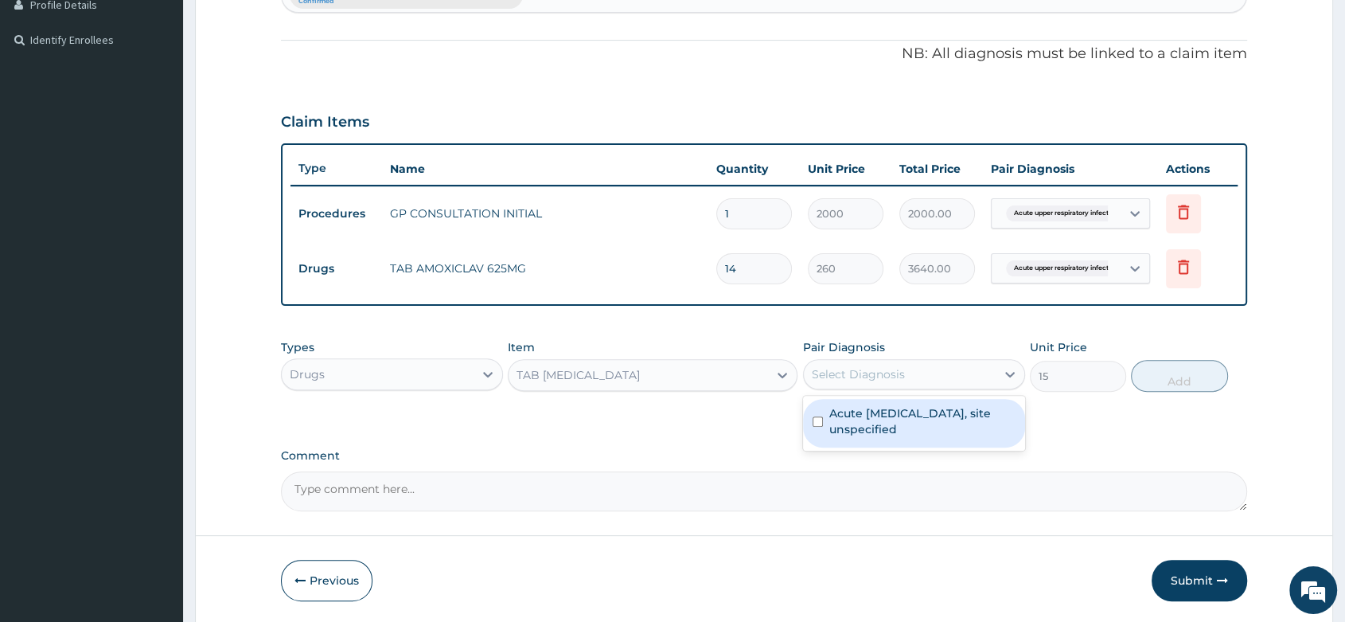
click at [914, 419] on label "Acute upper respiratory infection, site unspecified" at bounding box center [922, 421] width 186 height 32
checkbox input "true"
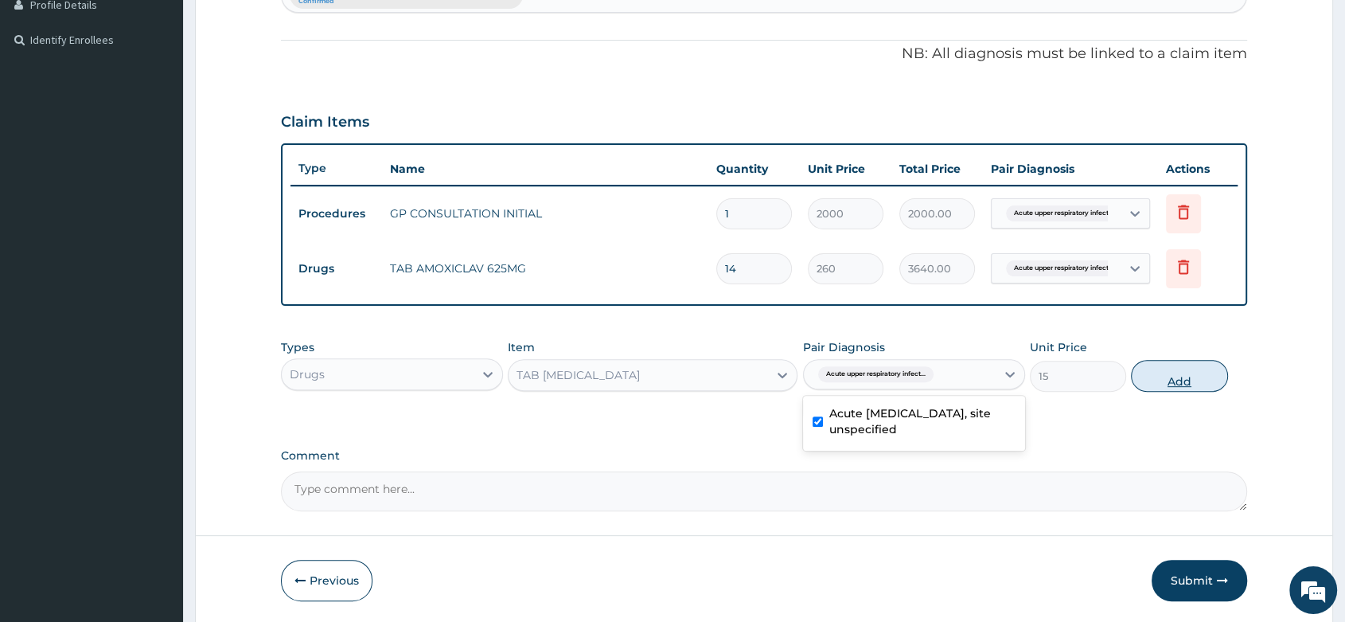
click at [1195, 384] on button "Add" at bounding box center [1179, 376] width 96 height 32
type input "0"
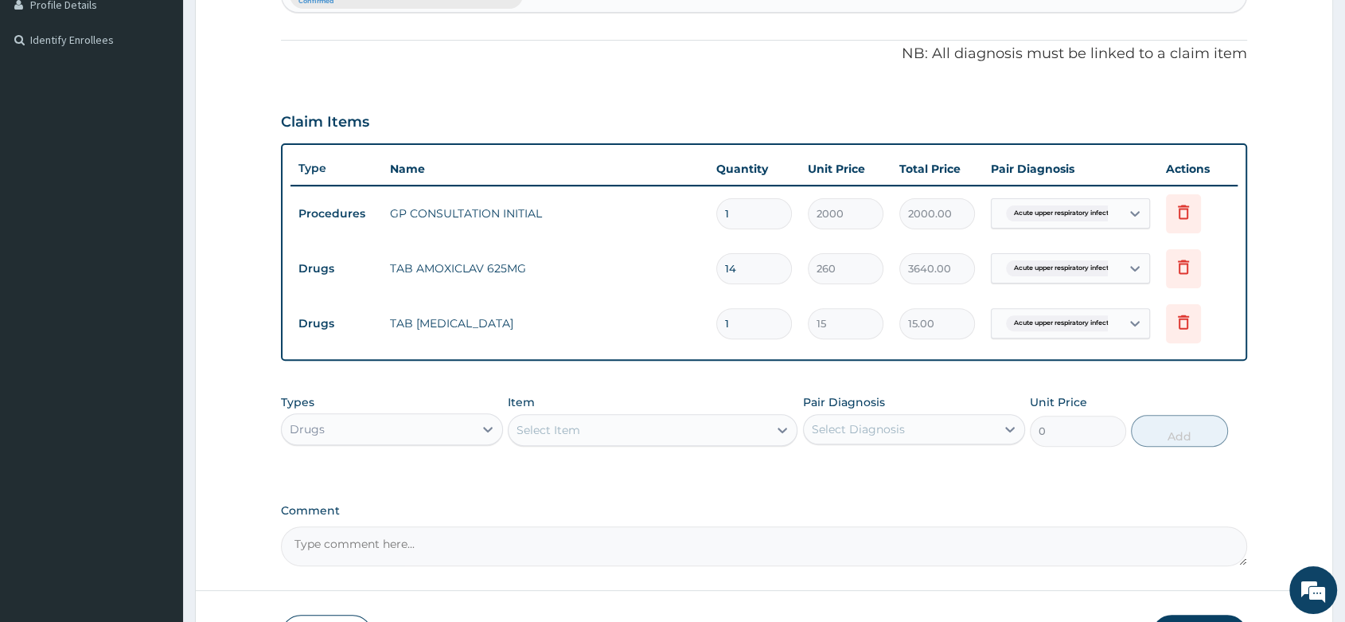
type input "18"
type input "270.00"
type input "18"
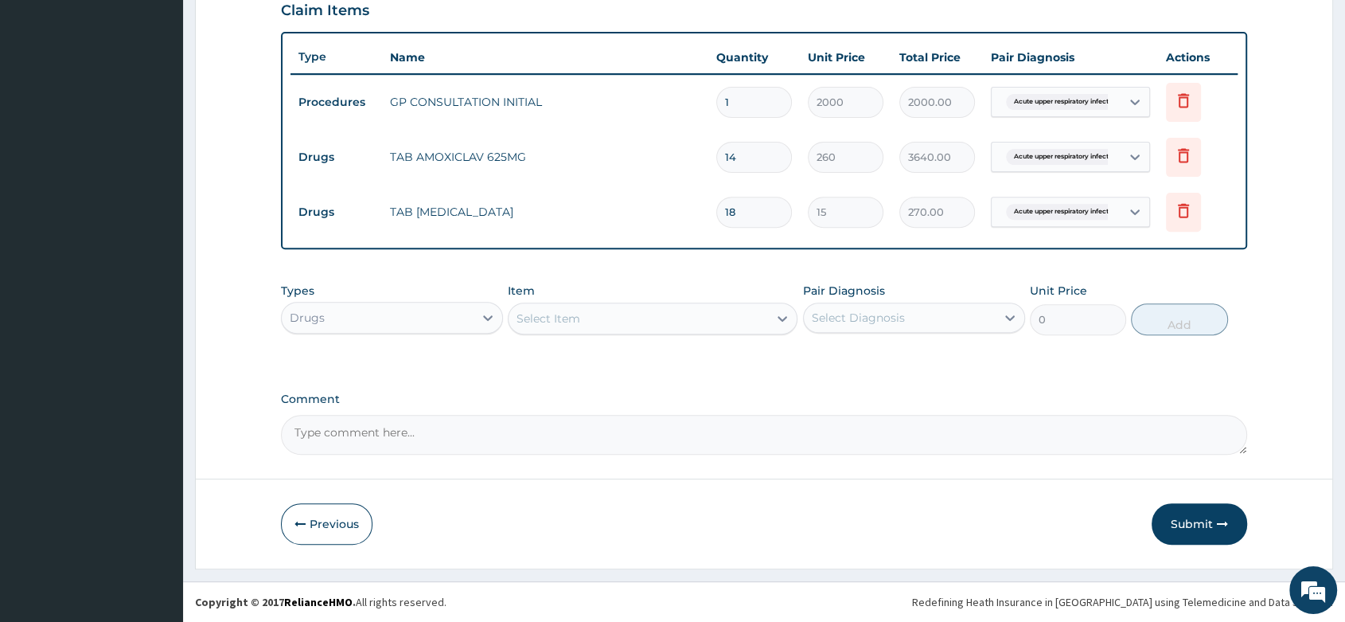
click at [1241, 504] on div "Submit" at bounding box center [1199, 523] width 95 height 41
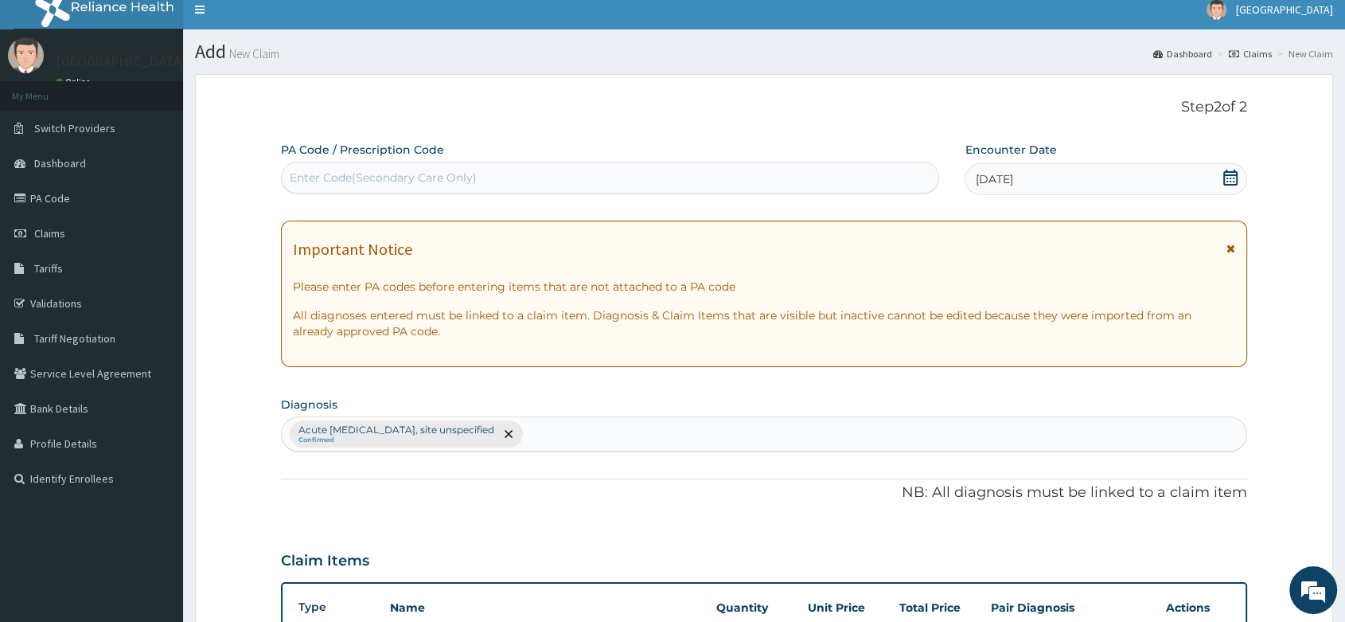
scroll to position [0, 0]
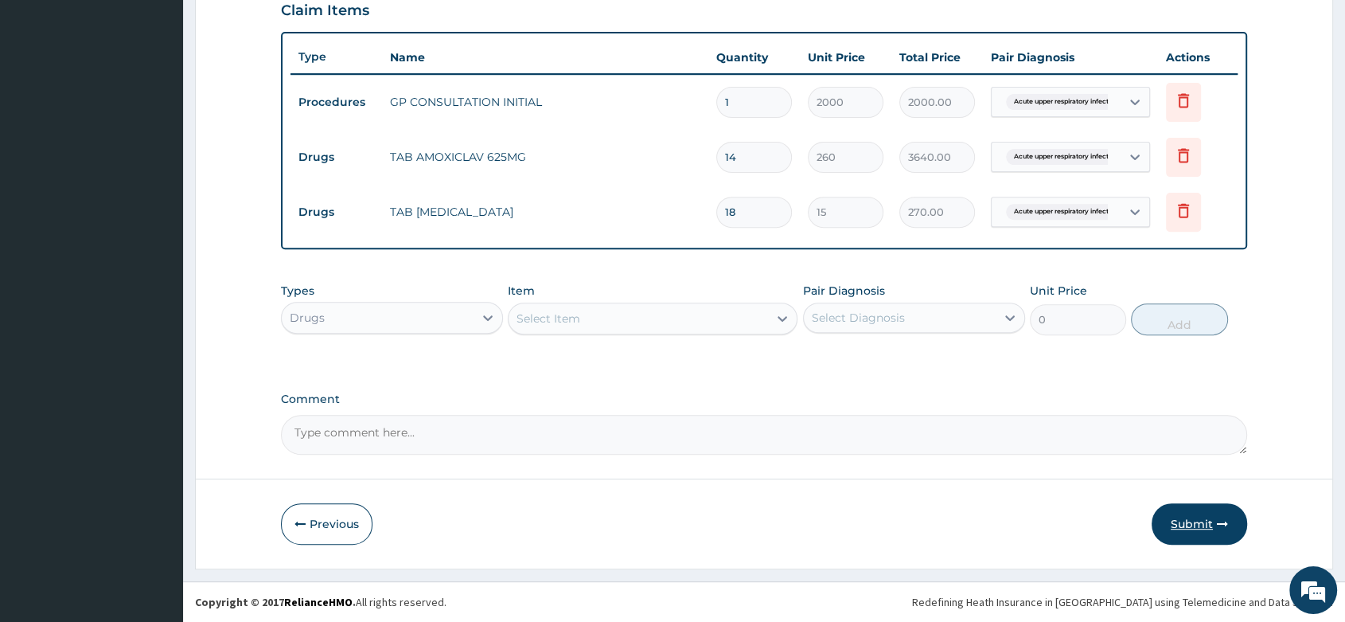
click at [1189, 528] on button "Submit" at bounding box center [1199, 523] width 95 height 41
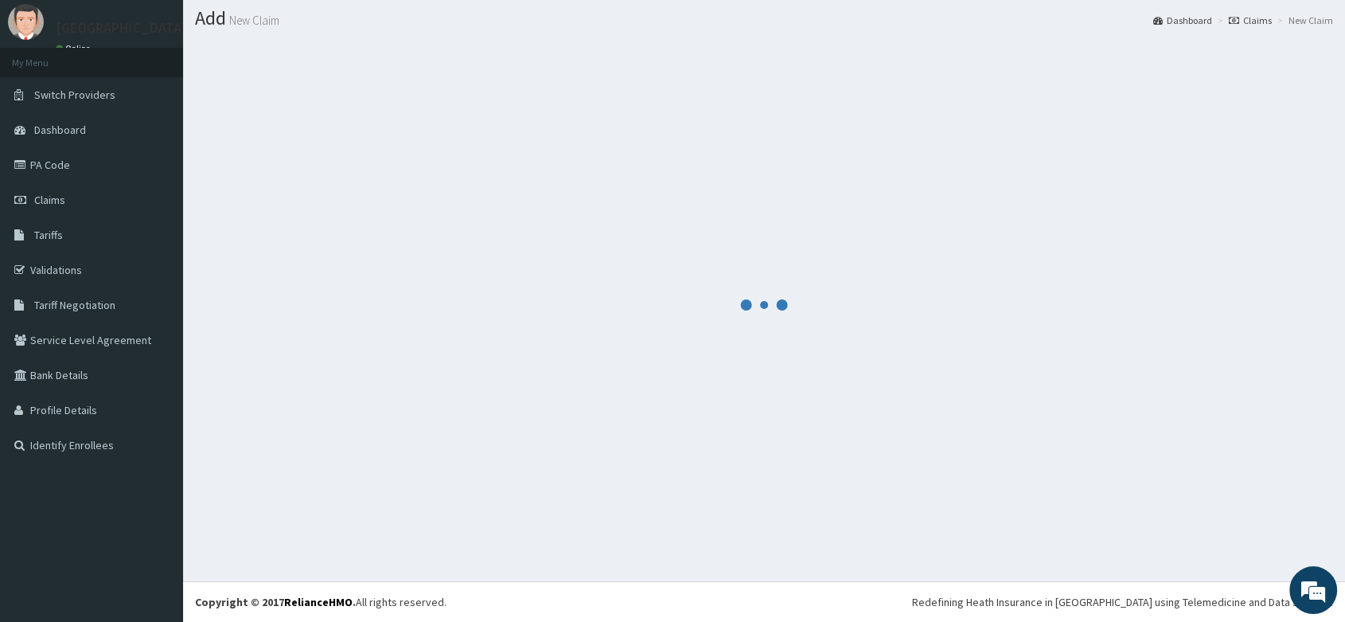
scroll to position [44, 0]
